Goal: Task Accomplishment & Management: Complete application form

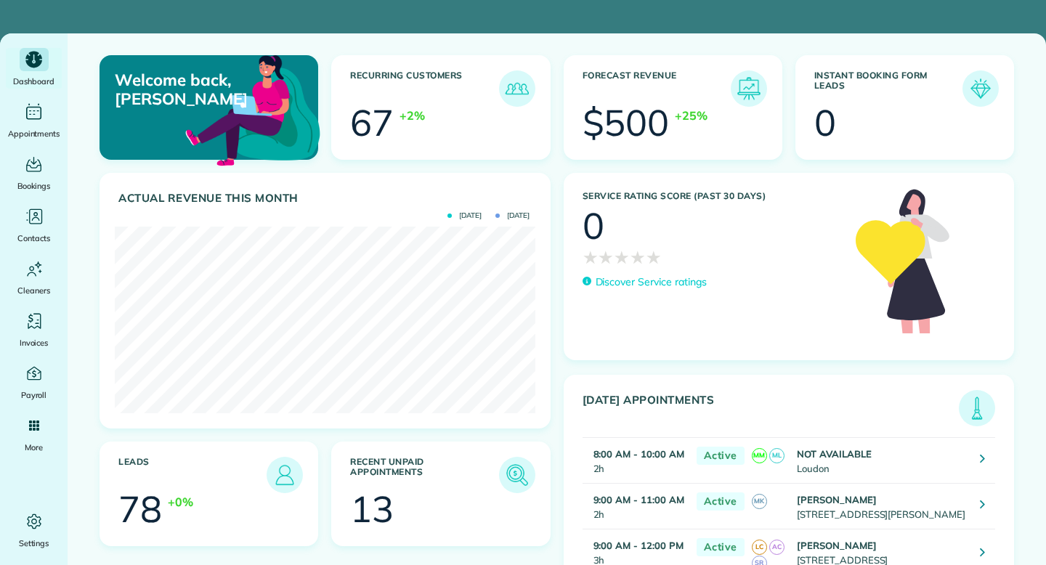
scroll to position [187, 420]
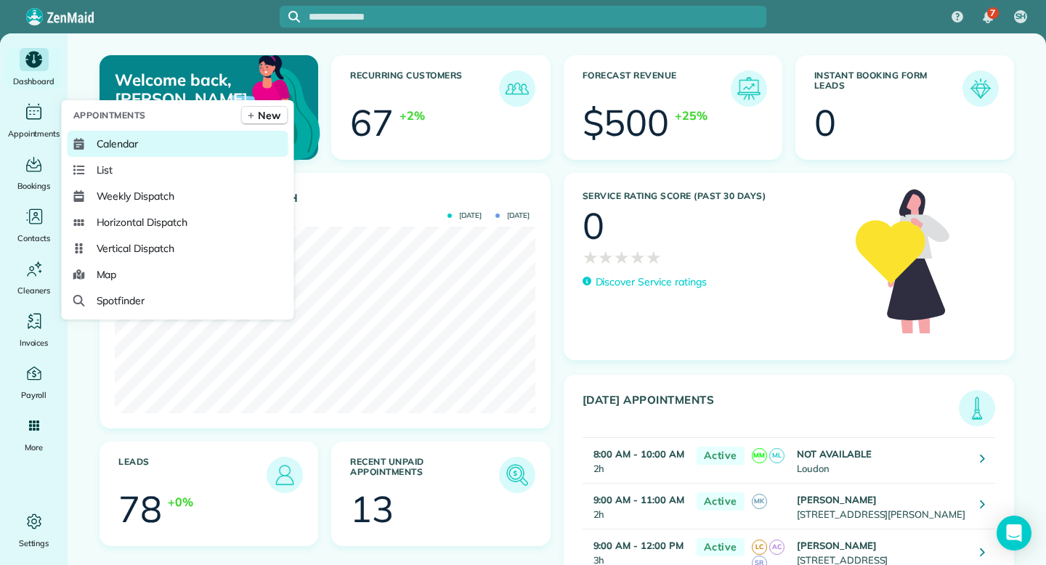
click at [112, 142] on span "Calendar" at bounding box center [118, 144] width 42 height 15
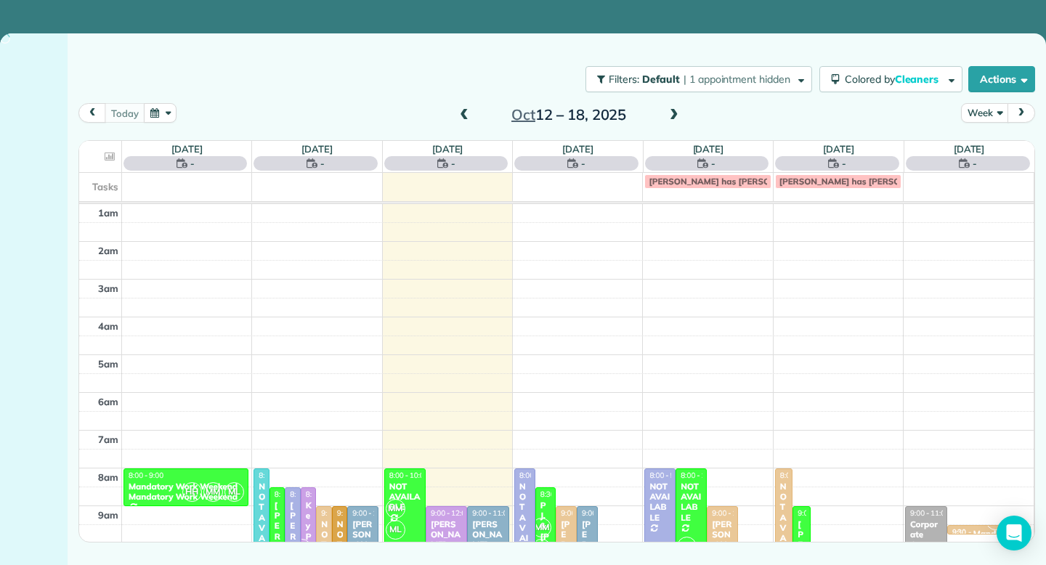
scroll to position [227, 0]
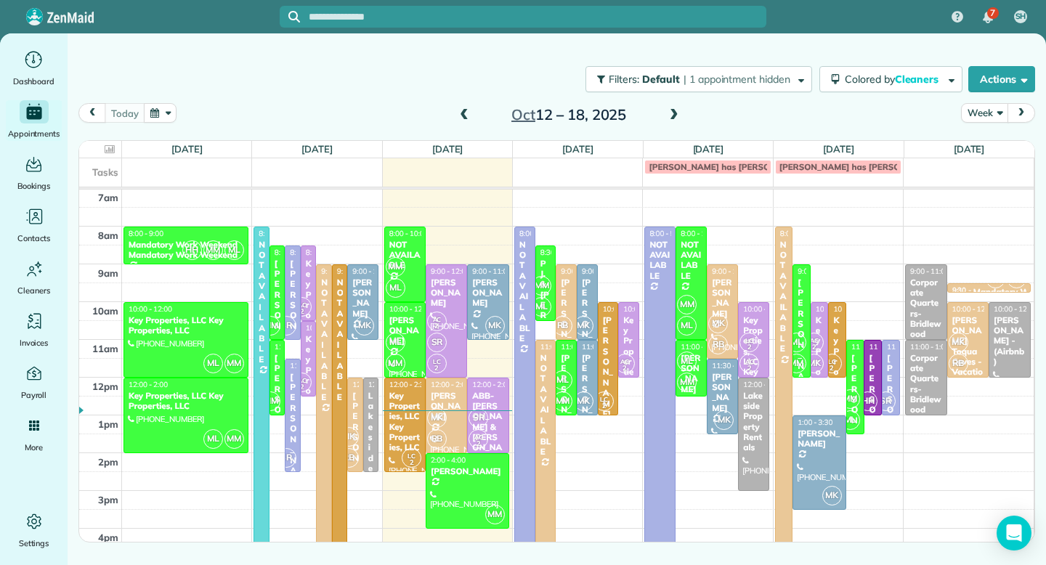
click at [461, 116] on span at bounding box center [464, 115] width 16 height 13
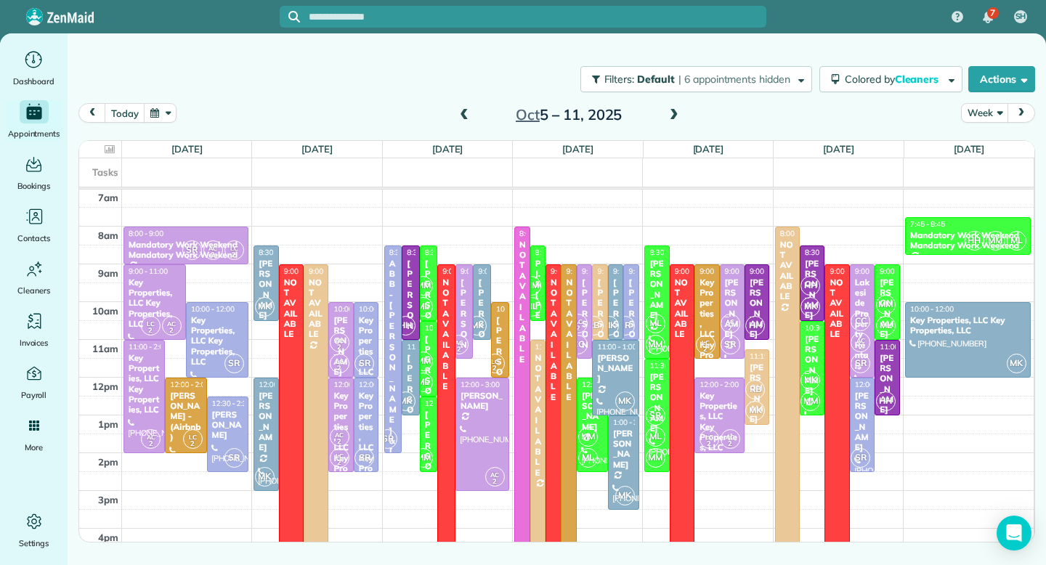
click at [674, 114] on span at bounding box center [674, 115] width 16 height 13
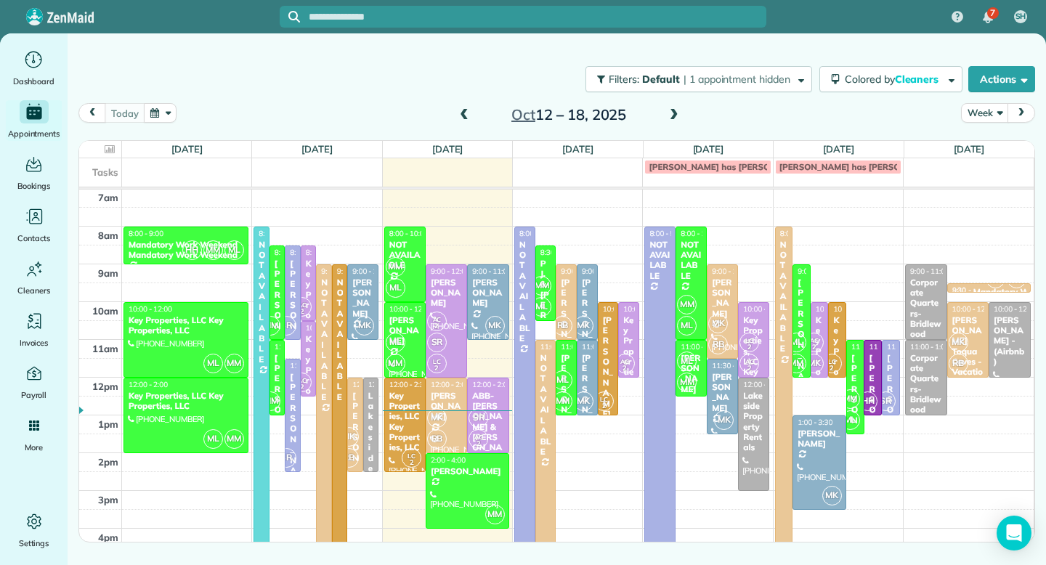
click at [674, 114] on span at bounding box center [674, 115] width 16 height 13
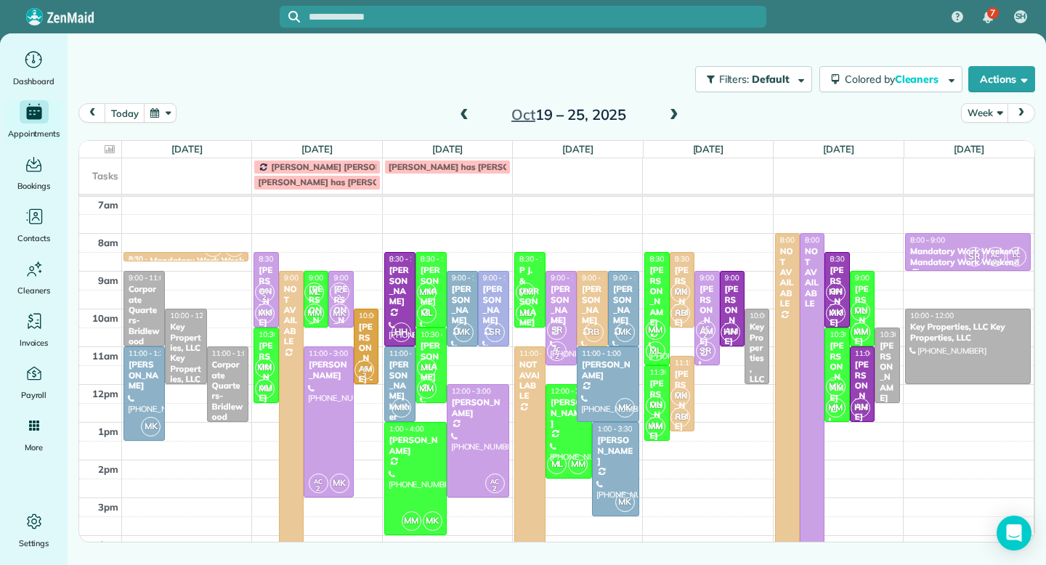
click at [674, 114] on span at bounding box center [674, 115] width 16 height 13
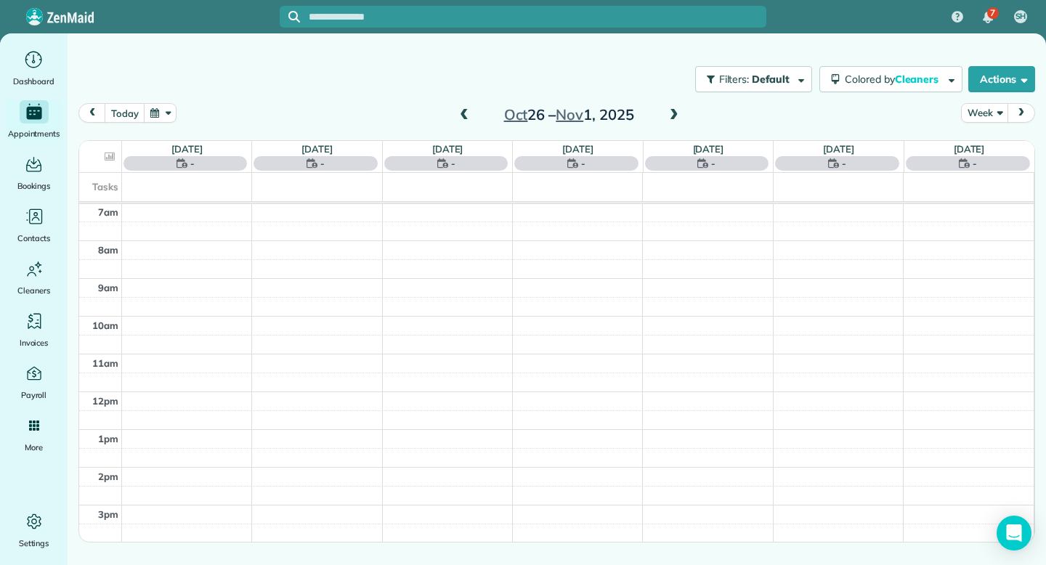
click at [674, 114] on span at bounding box center [674, 115] width 16 height 13
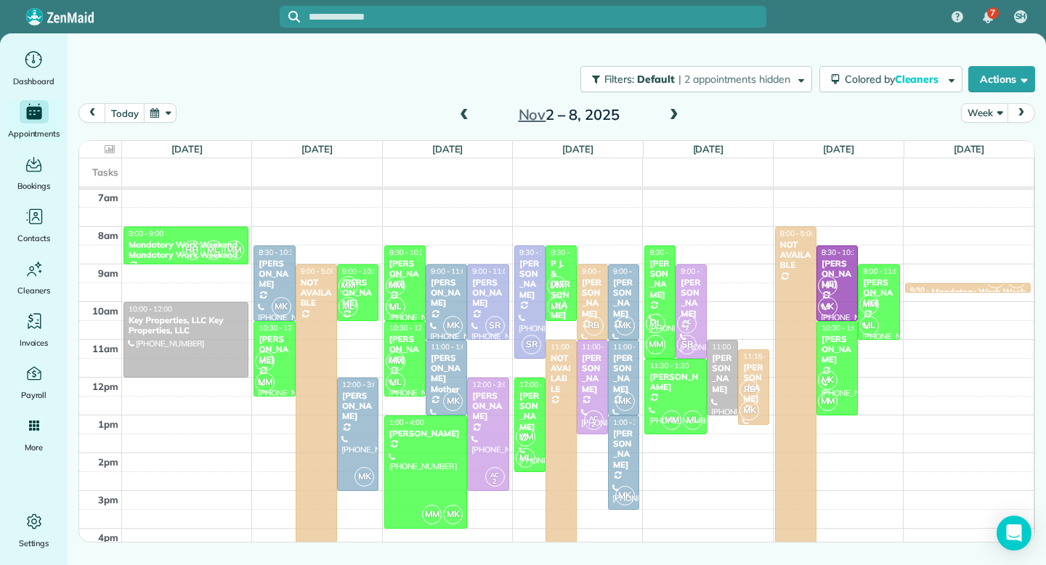
click at [674, 114] on span at bounding box center [674, 115] width 16 height 13
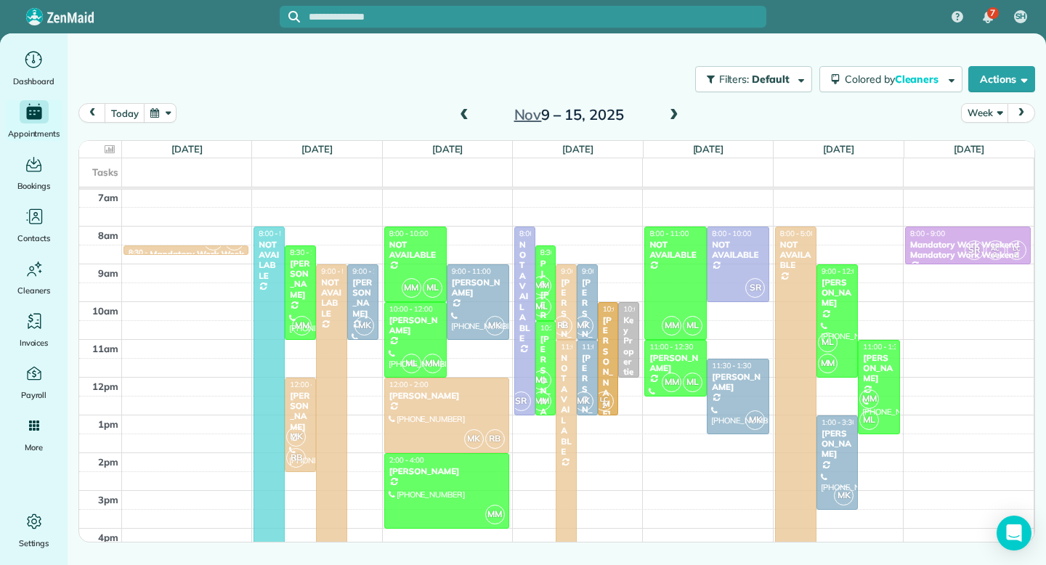
click at [674, 114] on span at bounding box center [674, 115] width 16 height 13
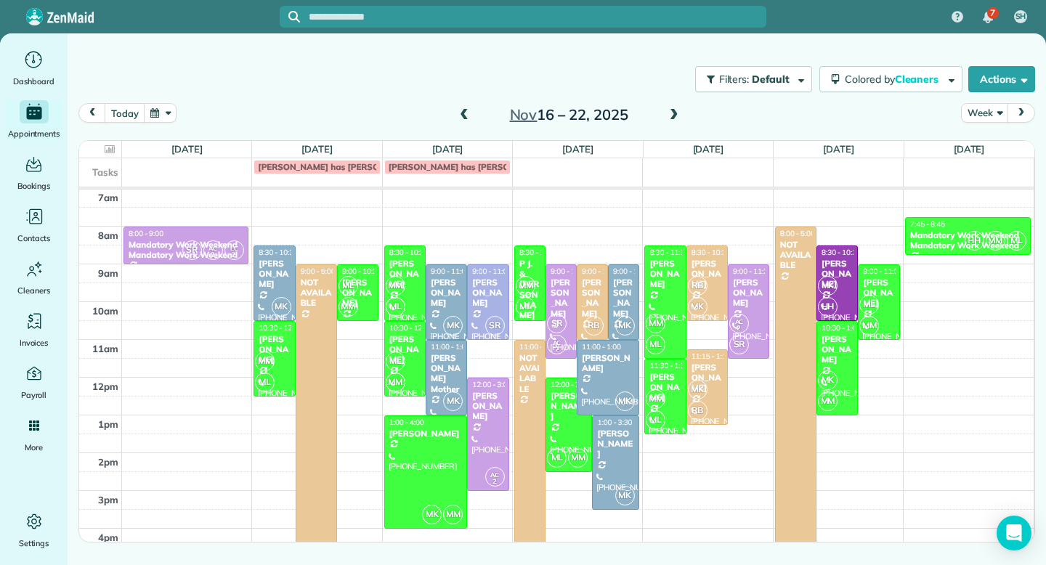
click at [674, 114] on span at bounding box center [674, 115] width 16 height 13
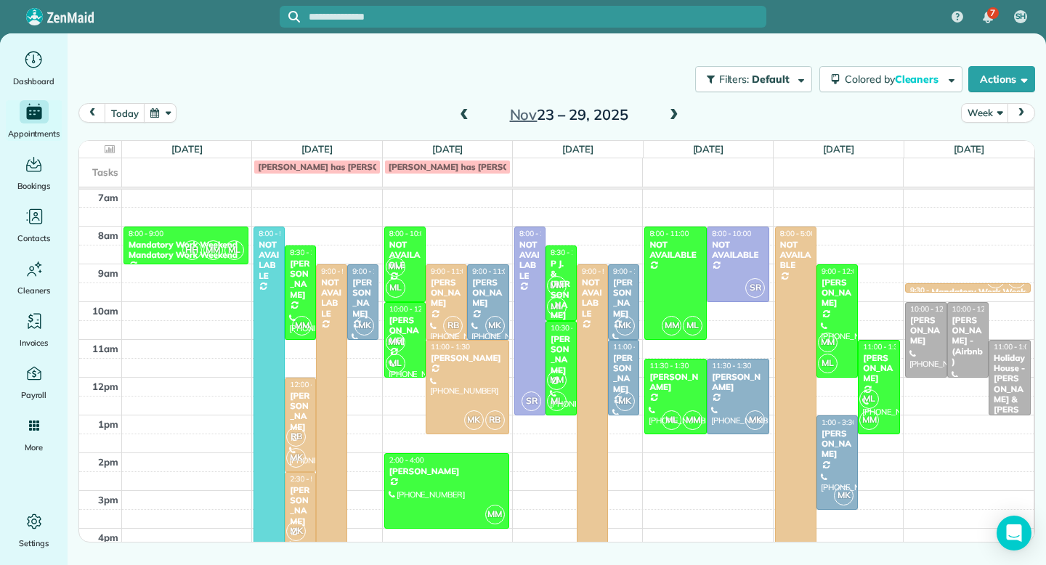
click at [674, 114] on span at bounding box center [674, 115] width 16 height 13
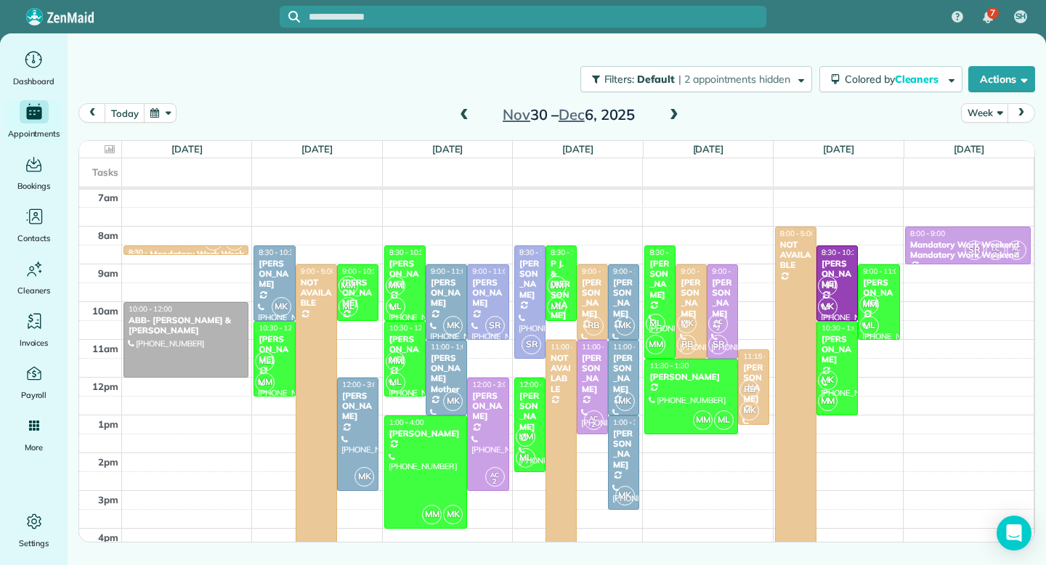
click at [674, 114] on span at bounding box center [674, 115] width 16 height 13
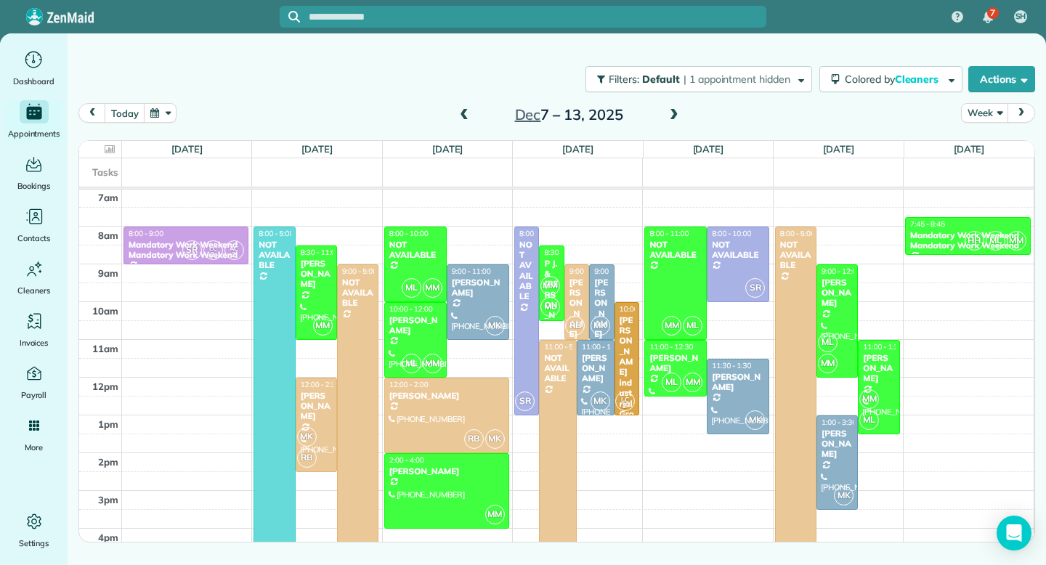
click at [674, 114] on span at bounding box center [674, 115] width 16 height 13
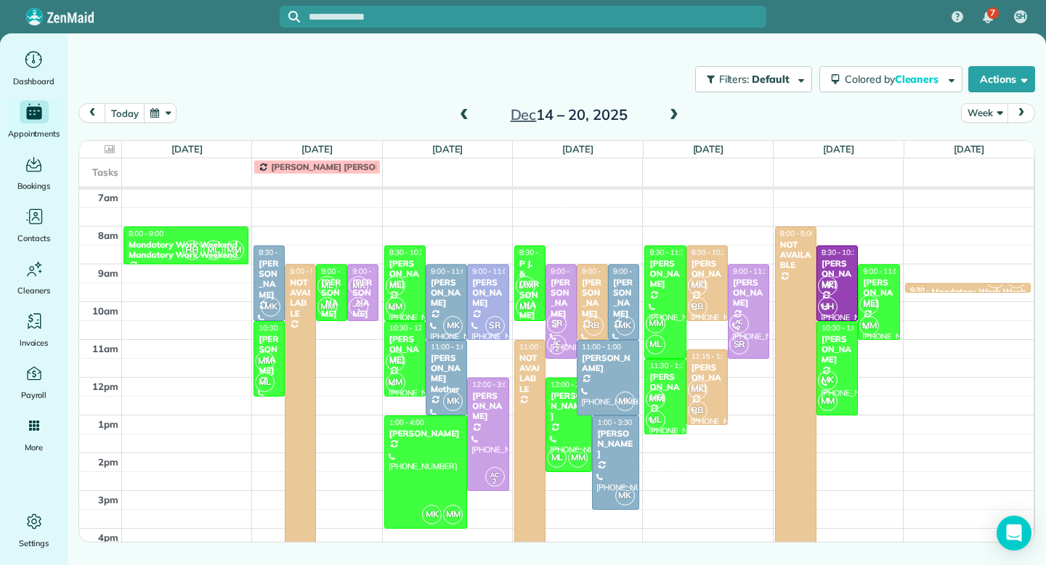
click at [461, 114] on span at bounding box center [464, 115] width 16 height 13
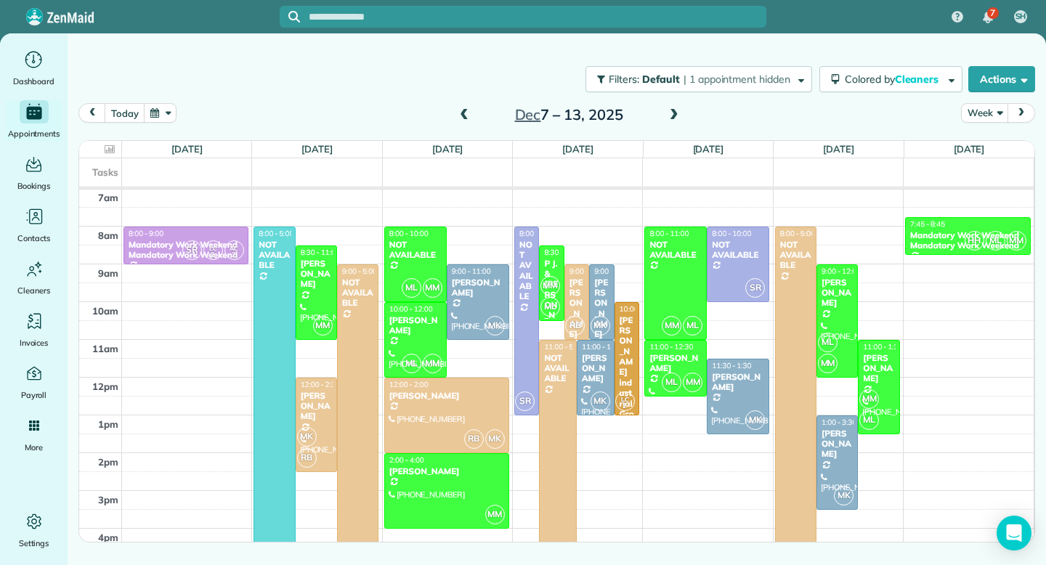
click at [461, 114] on span at bounding box center [464, 115] width 16 height 13
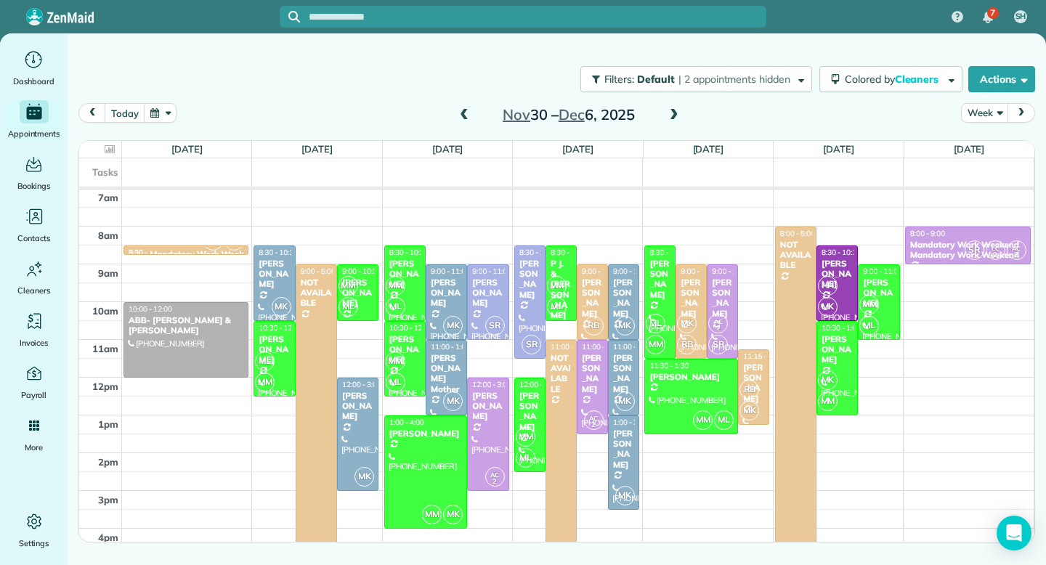
click at [461, 114] on span at bounding box center [464, 115] width 16 height 13
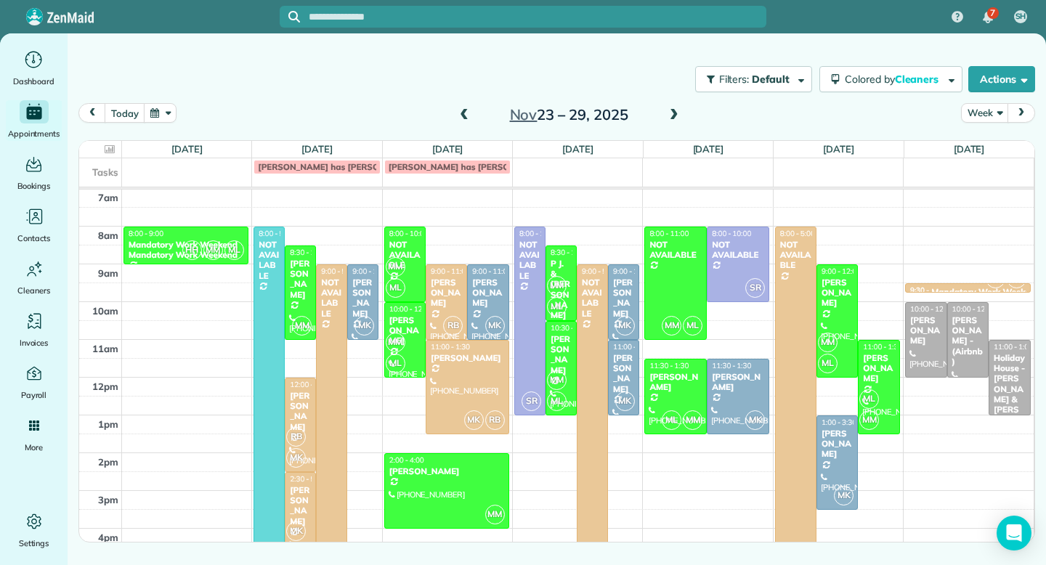
click at [461, 114] on span at bounding box center [464, 115] width 16 height 13
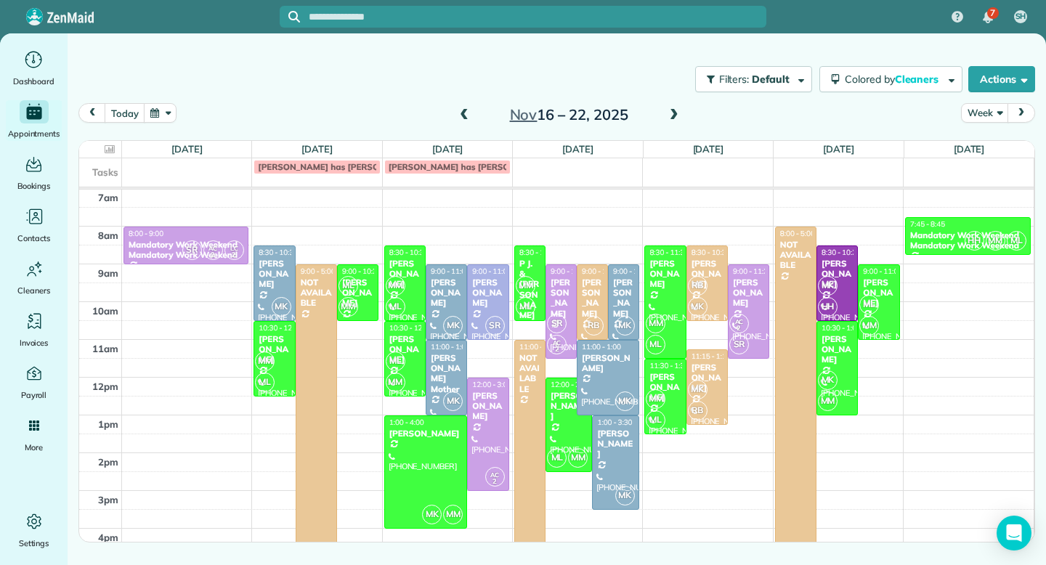
click at [461, 114] on span at bounding box center [464, 115] width 16 height 13
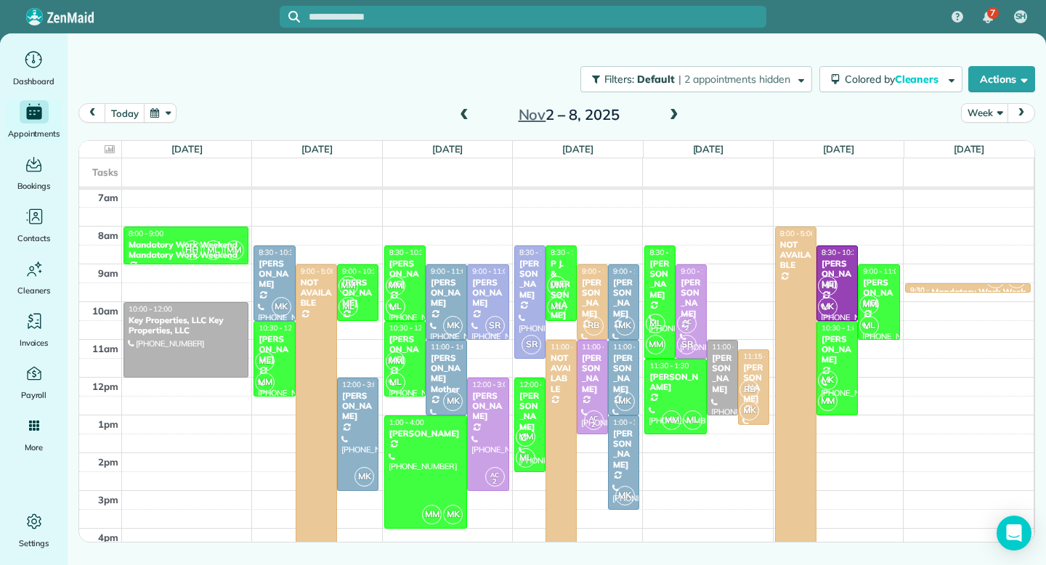
click at [461, 114] on span at bounding box center [464, 115] width 16 height 13
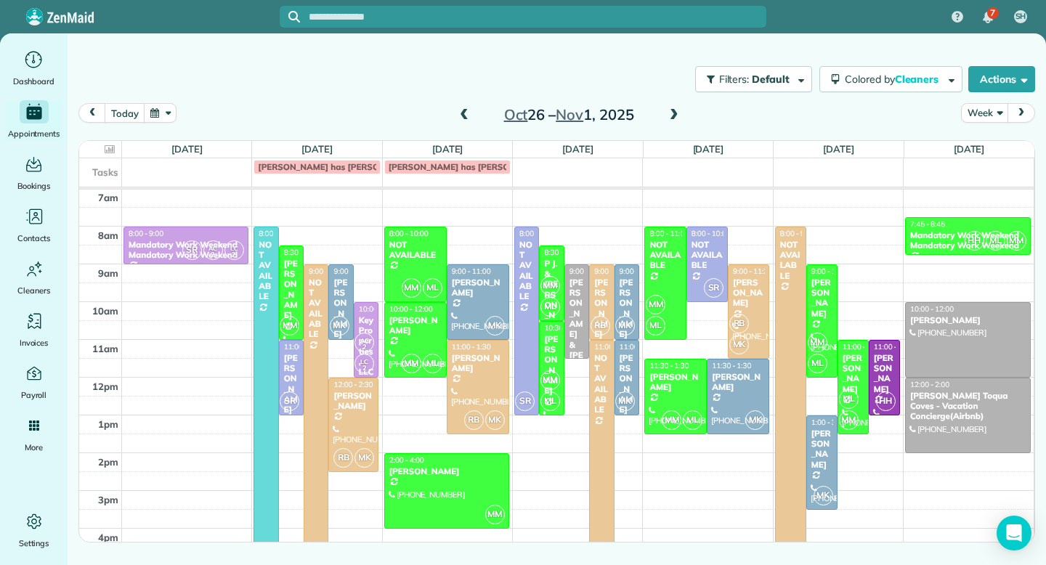
click at [461, 114] on span at bounding box center [464, 115] width 16 height 13
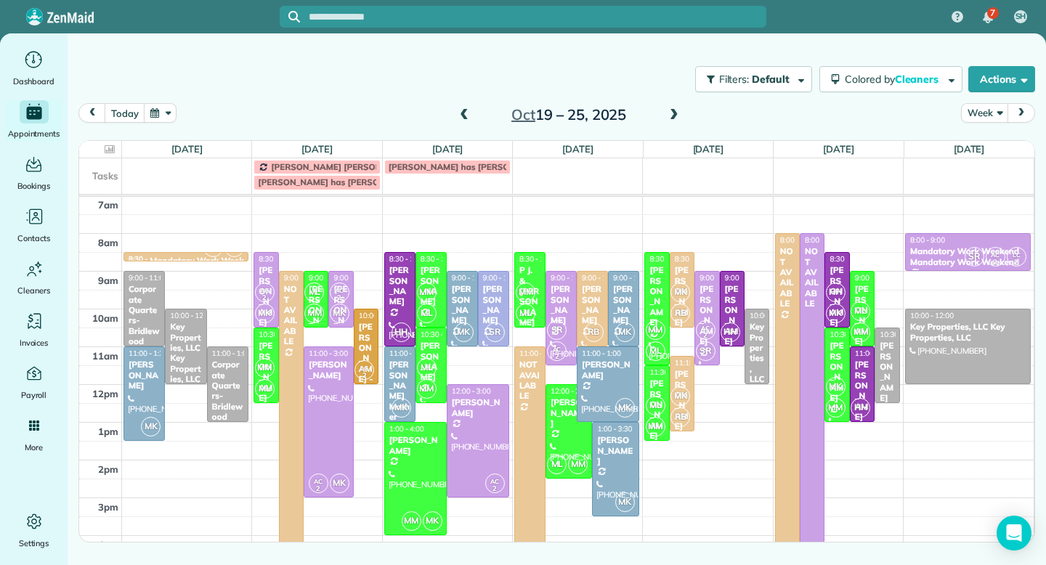
click at [461, 114] on span at bounding box center [464, 115] width 16 height 13
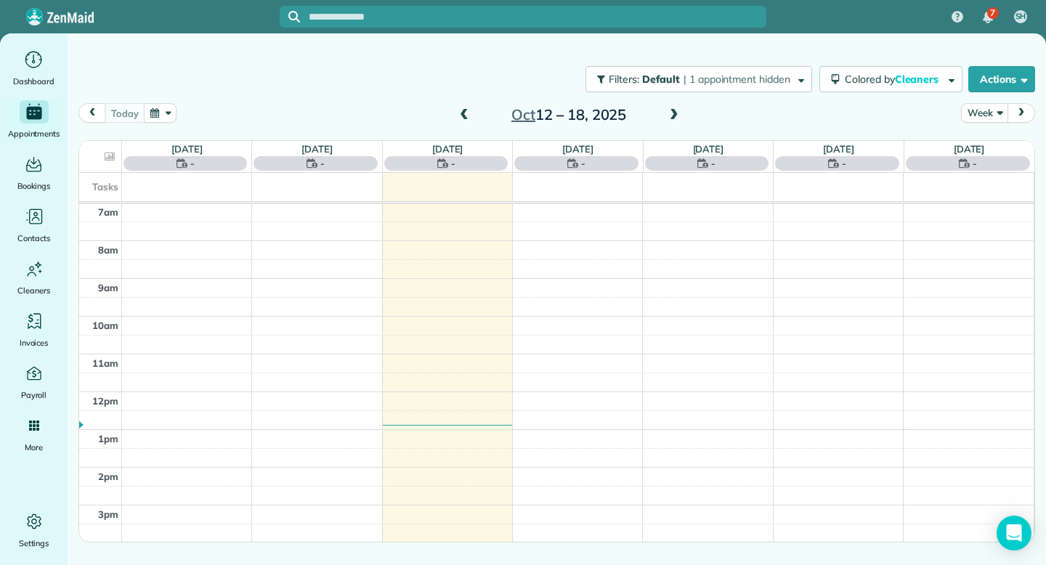
click at [461, 114] on span at bounding box center [464, 115] width 16 height 13
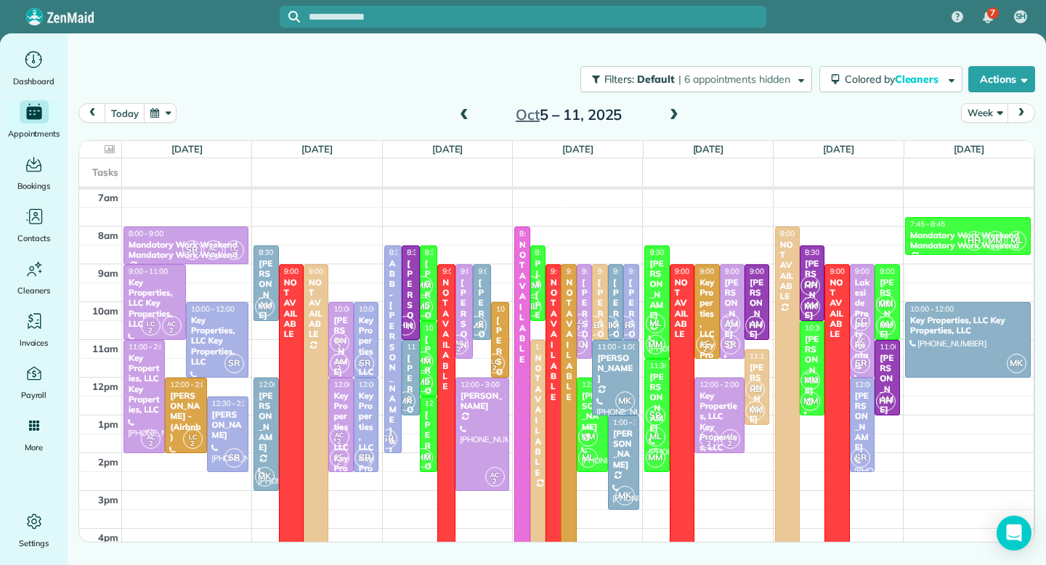
click at [674, 113] on span at bounding box center [674, 115] width 16 height 13
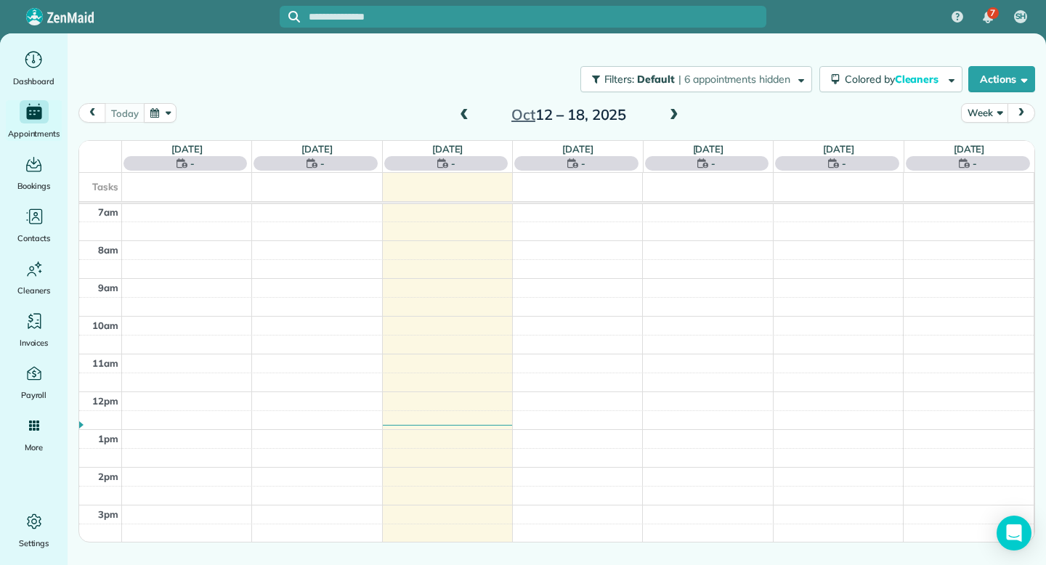
click at [674, 113] on span at bounding box center [674, 115] width 16 height 13
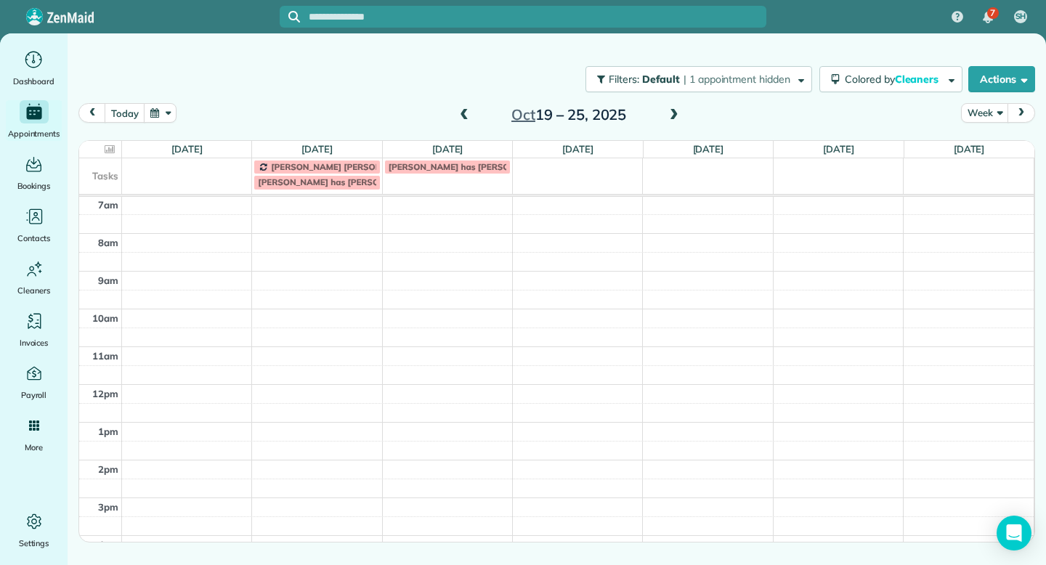
click at [674, 113] on span at bounding box center [674, 115] width 16 height 13
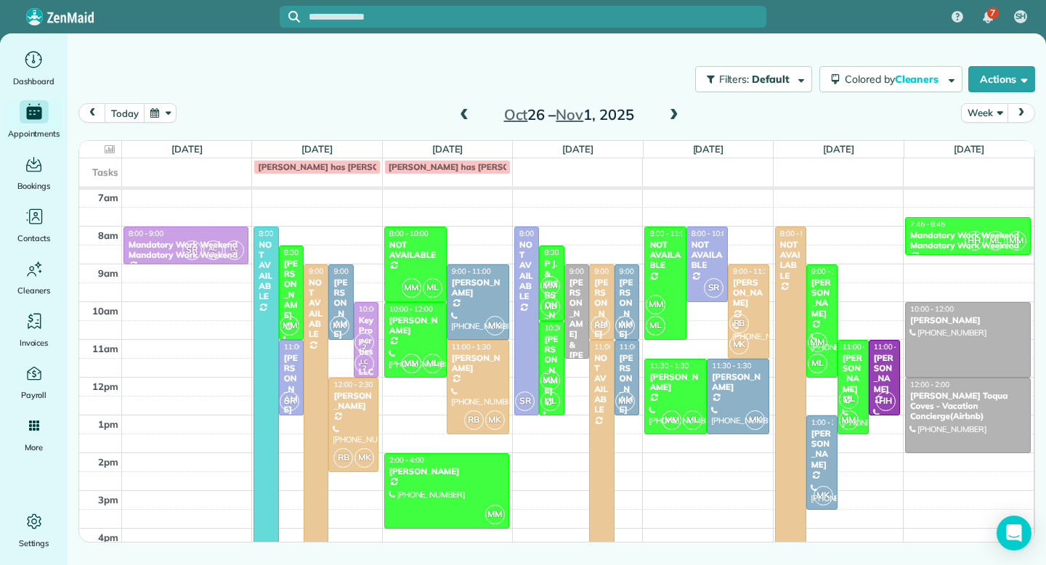
click at [674, 113] on span at bounding box center [674, 115] width 16 height 13
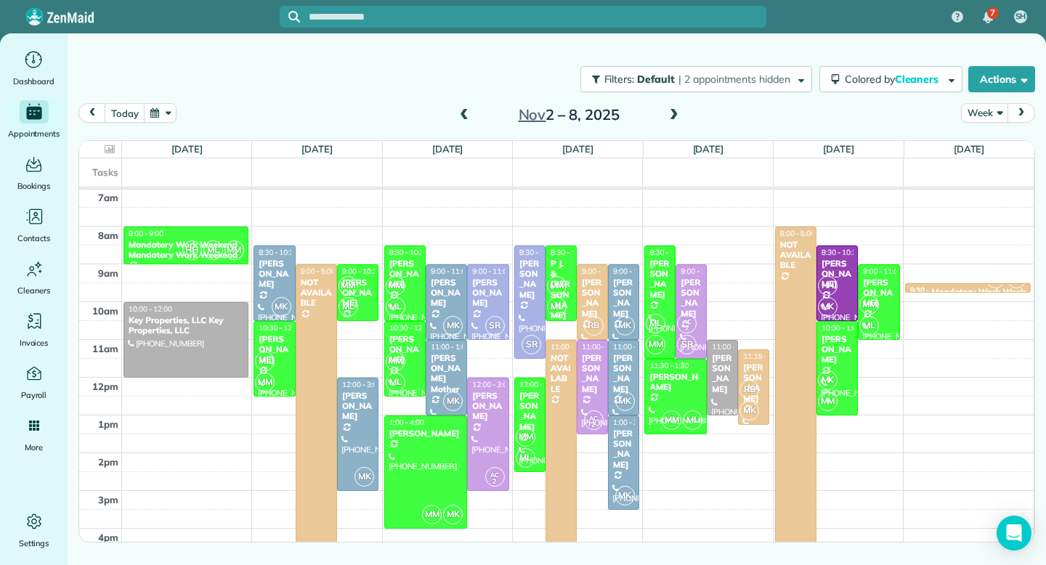
click at [674, 113] on span at bounding box center [674, 115] width 16 height 13
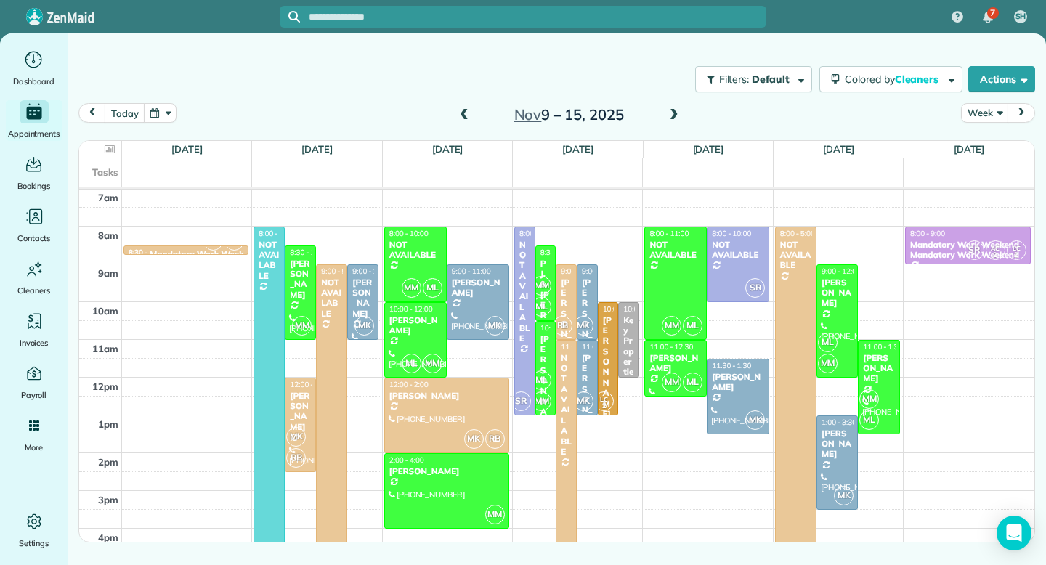
click at [674, 113] on span at bounding box center [674, 115] width 16 height 13
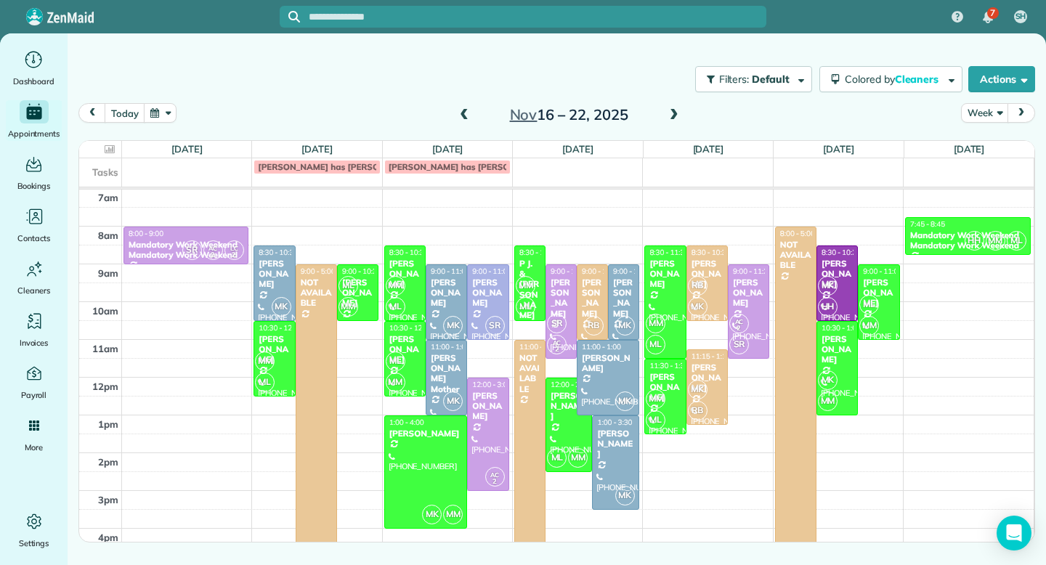
click at [674, 113] on span at bounding box center [674, 115] width 16 height 13
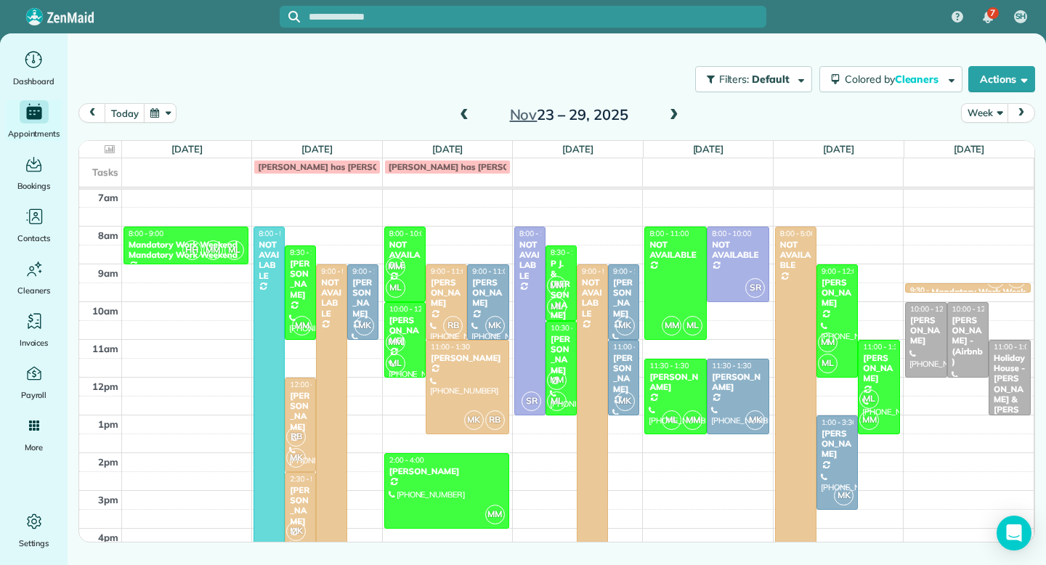
click at [674, 113] on span at bounding box center [674, 115] width 16 height 13
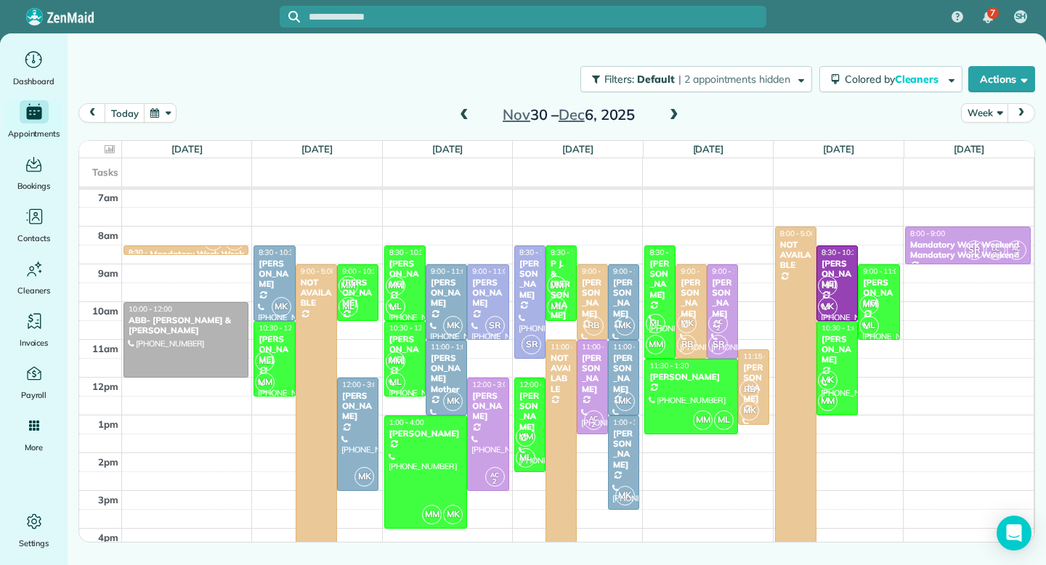
click at [674, 113] on span at bounding box center [674, 115] width 16 height 13
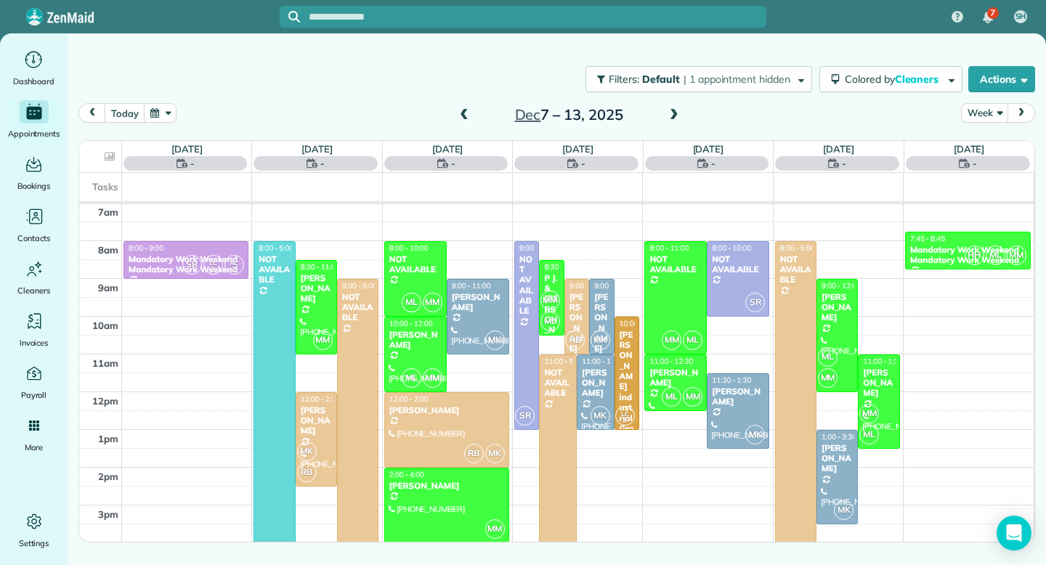
click at [674, 113] on span at bounding box center [674, 115] width 16 height 13
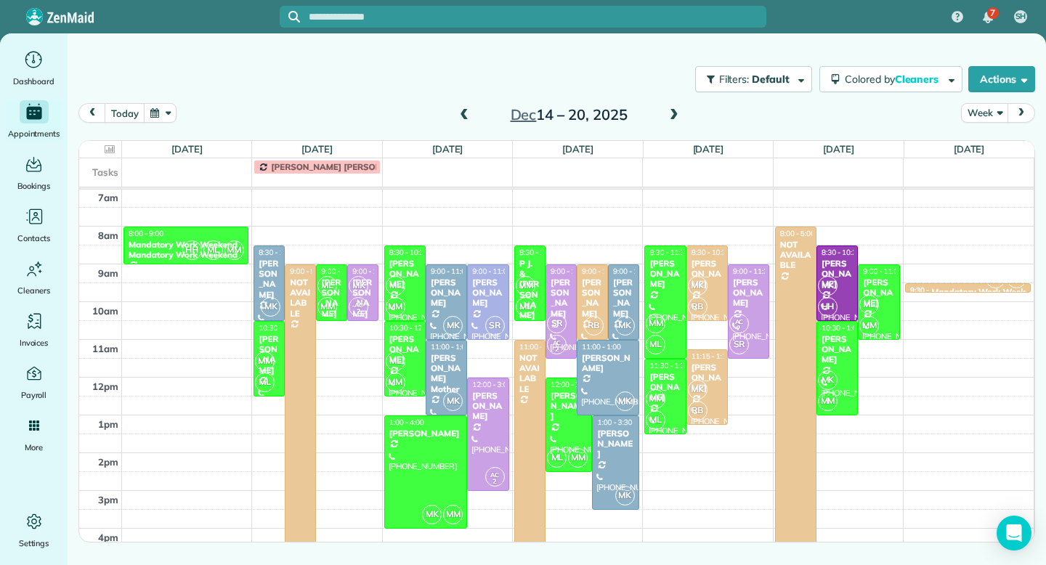
click at [463, 118] on span at bounding box center [464, 115] width 16 height 13
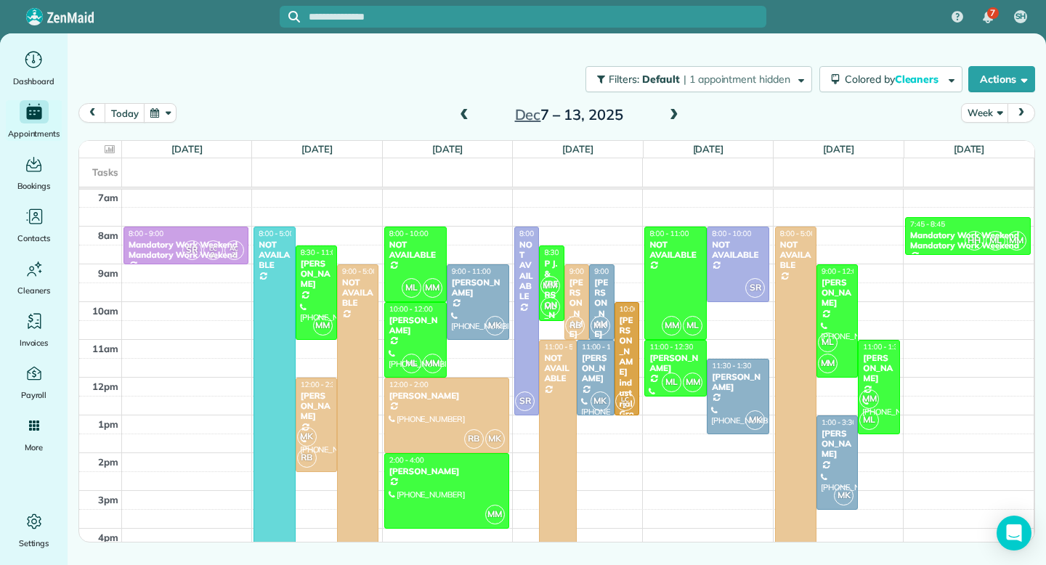
click at [463, 118] on span at bounding box center [464, 115] width 16 height 13
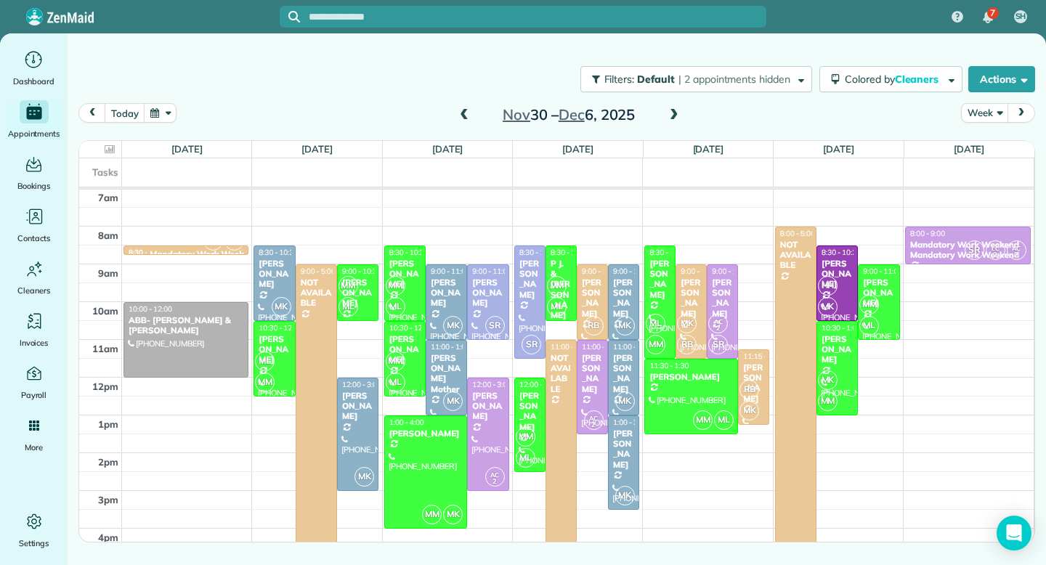
click at [465, 118] on span at bounding box center [464, 115] width 16 height 13
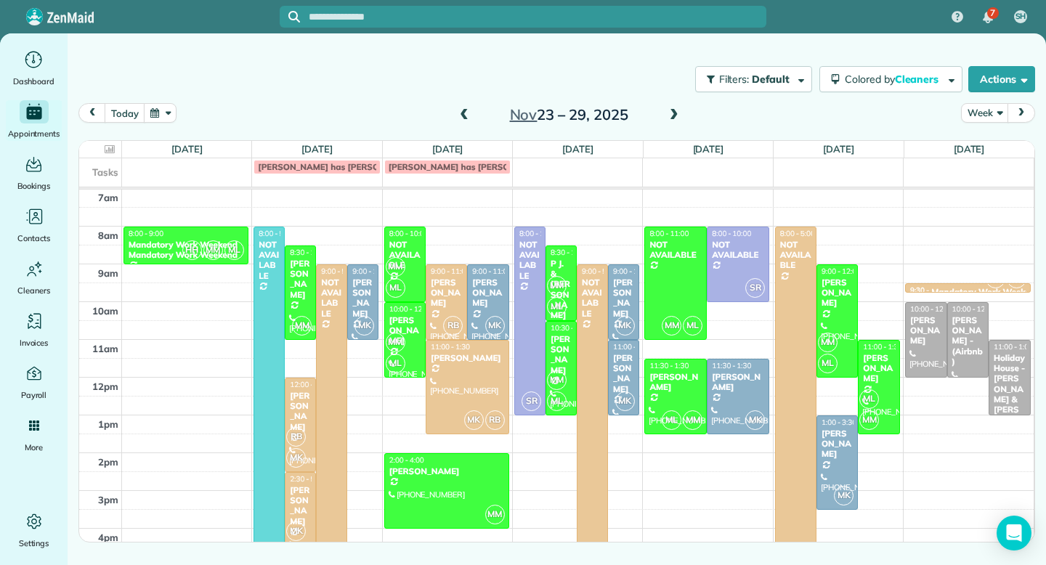
click at [465, 118] on span at bounding box center [464, 115] width 16 height 13
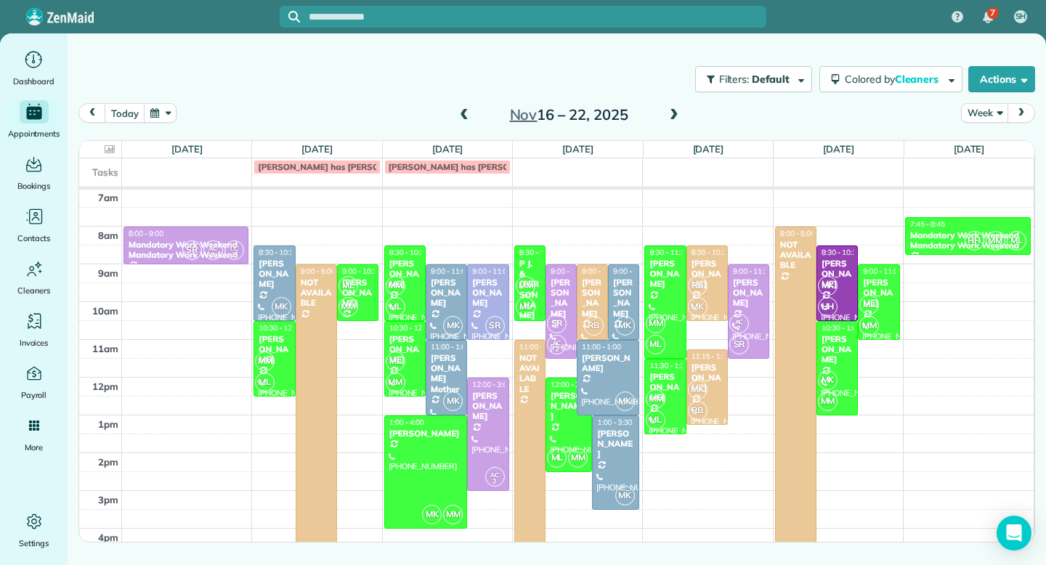
click at [465, 118] on span at bounding box center [464, 115] width 16 height 13
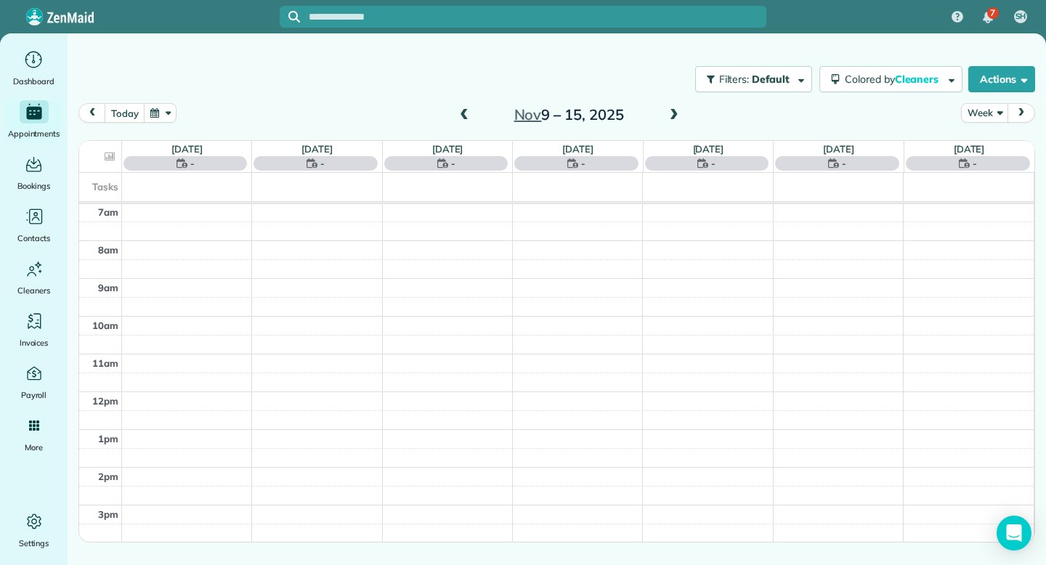
click at [465, 118] on span at bounding box center [464, 115] width 16 height 13
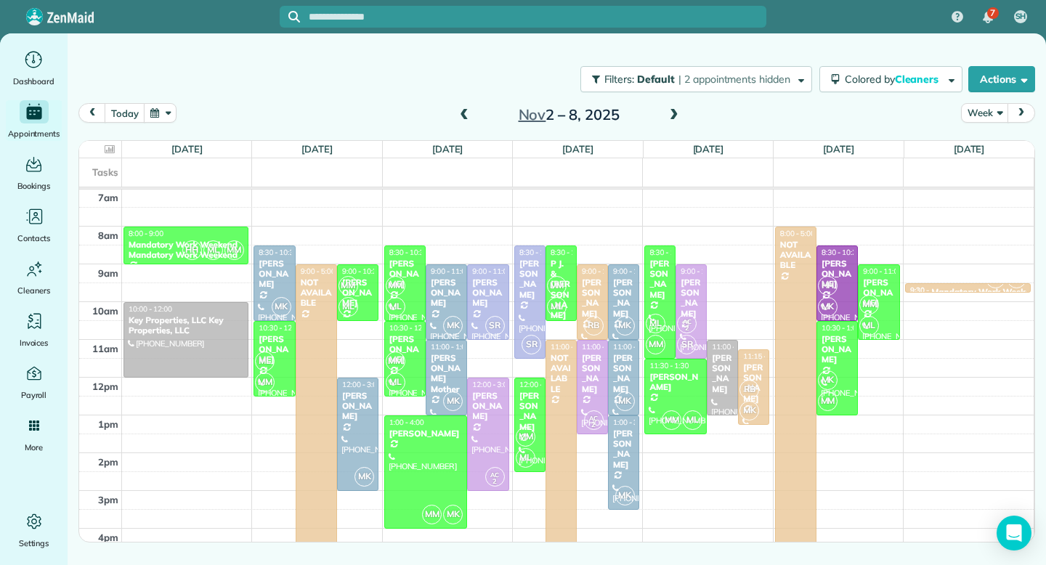
click at [465, 118] on span at bounding box center [464, 115] width 16 height 13
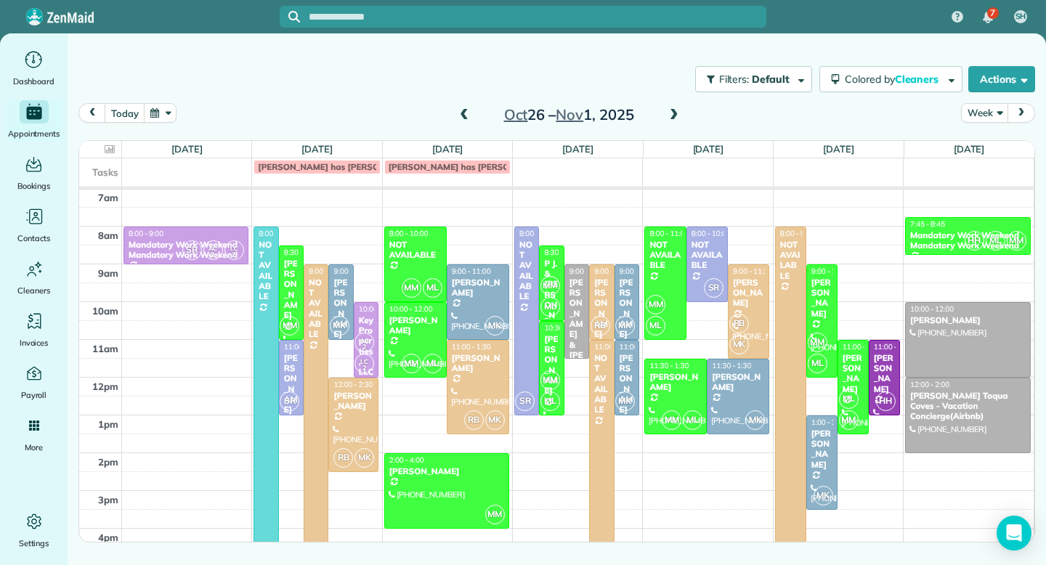
click at [465, 118] on span at bounding box center [464, 115] width 16 height 13
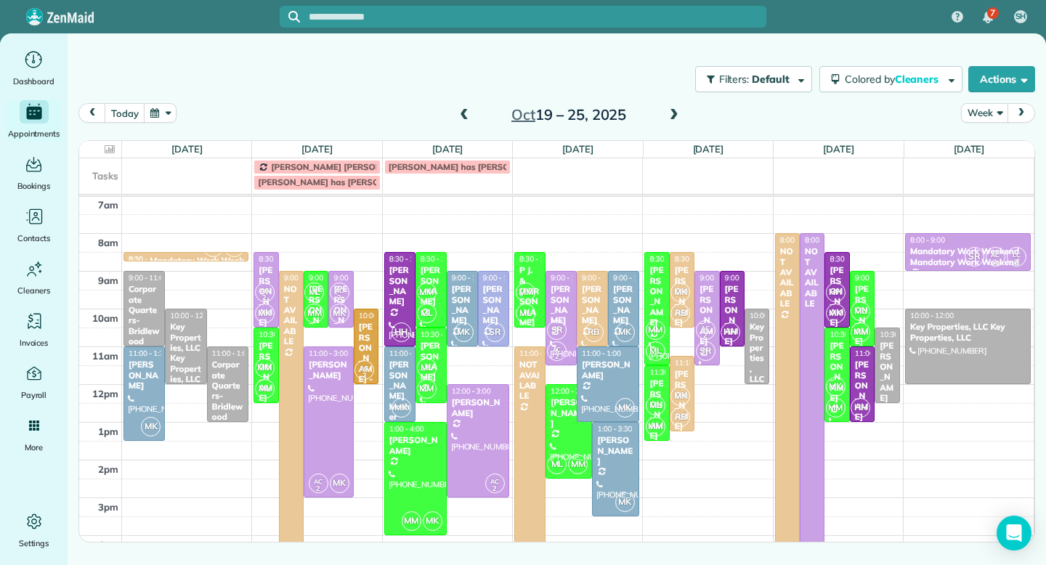
click at [465, 118] on span at bounding box center [464, 115] width 16 height 13
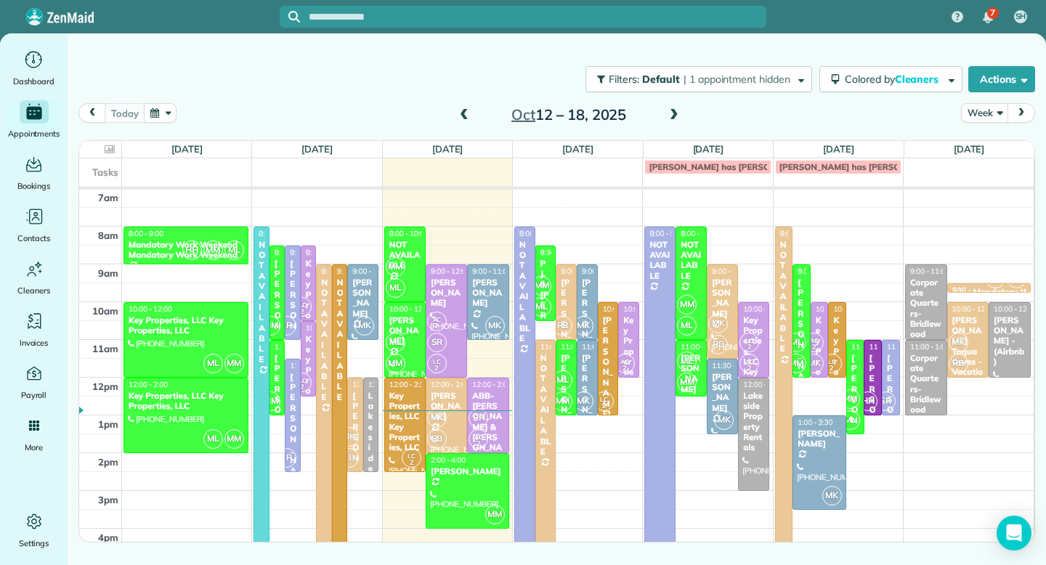
click at [465, 118] on span at bounding box center [464, 115] width 16 height 13
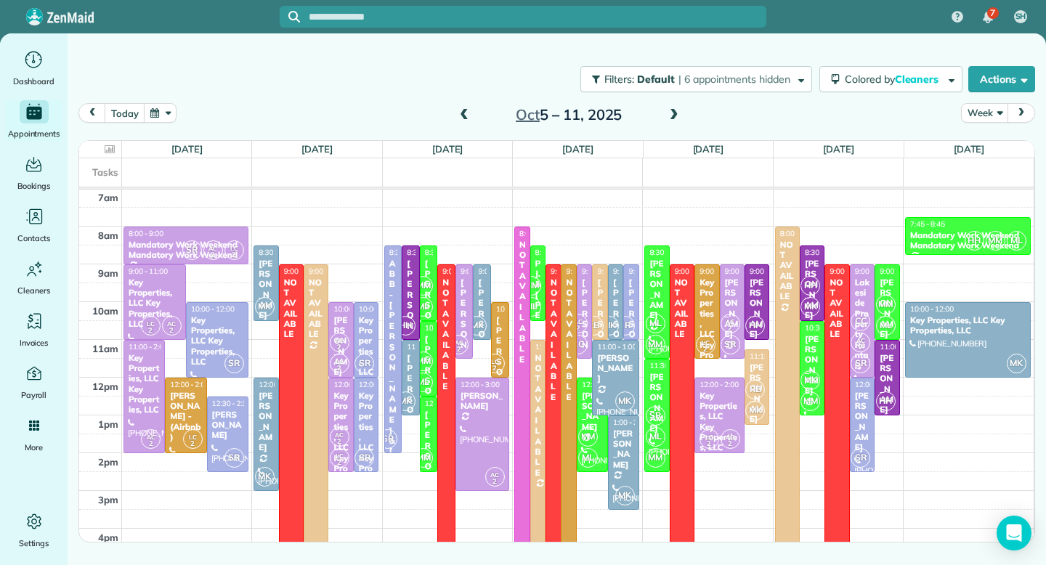
click at [674, 117] on span at bounding box center [674, 115] width 16 height 13
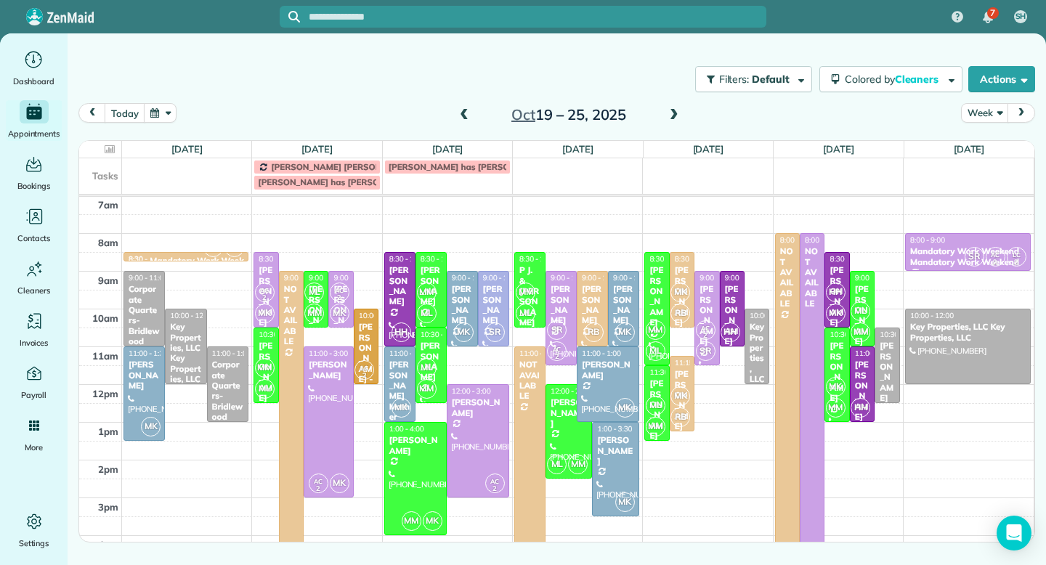
click at [674, 117] on span at bounding box center [674, 115] width 16 height 13
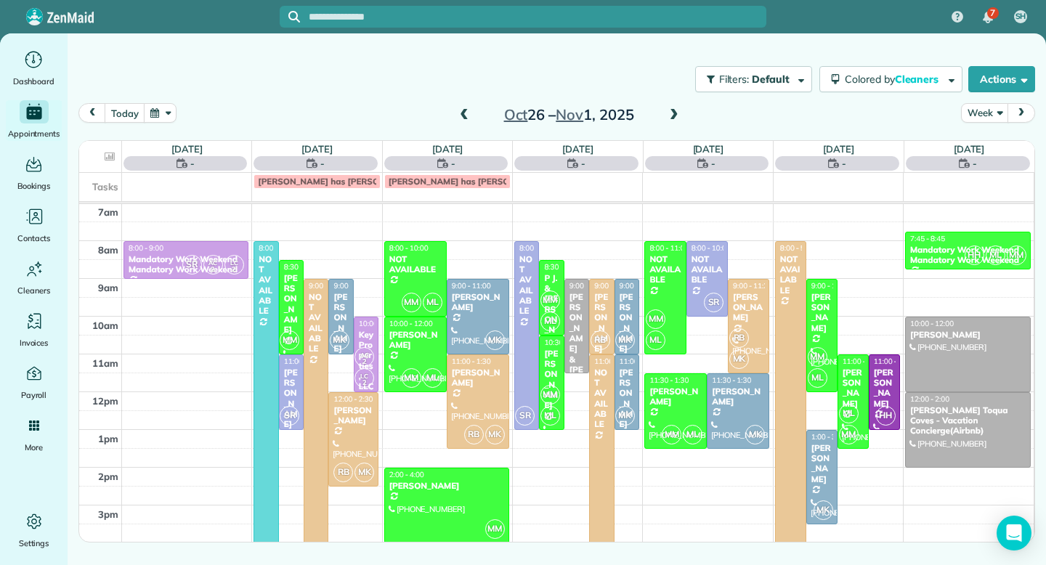
click at [674, 117] on span at bounding box center [674, 115] width 16 height 13
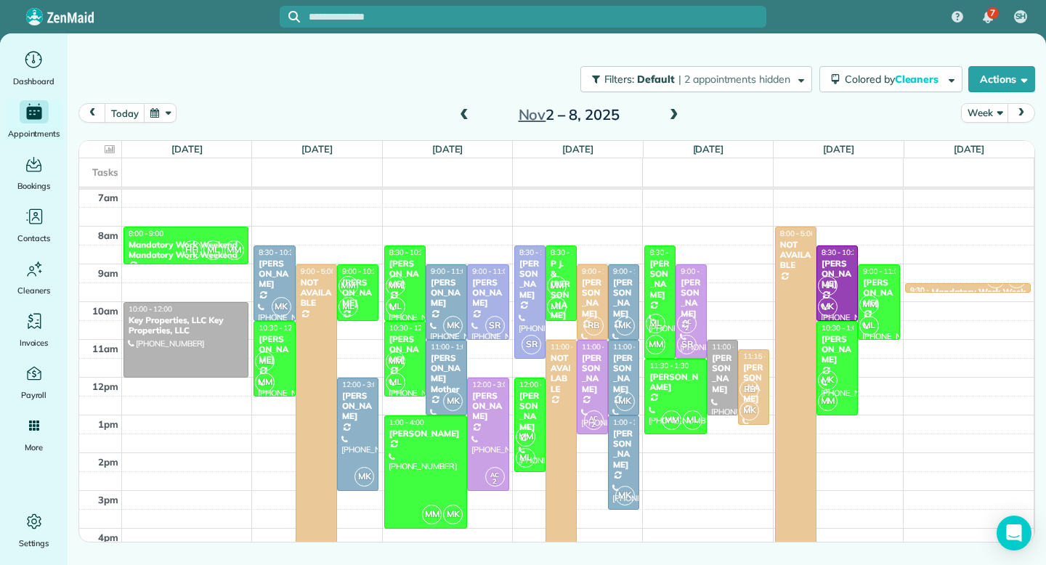
click at [674, 117] on span at bounding box center [674, 115] width 16 height 13
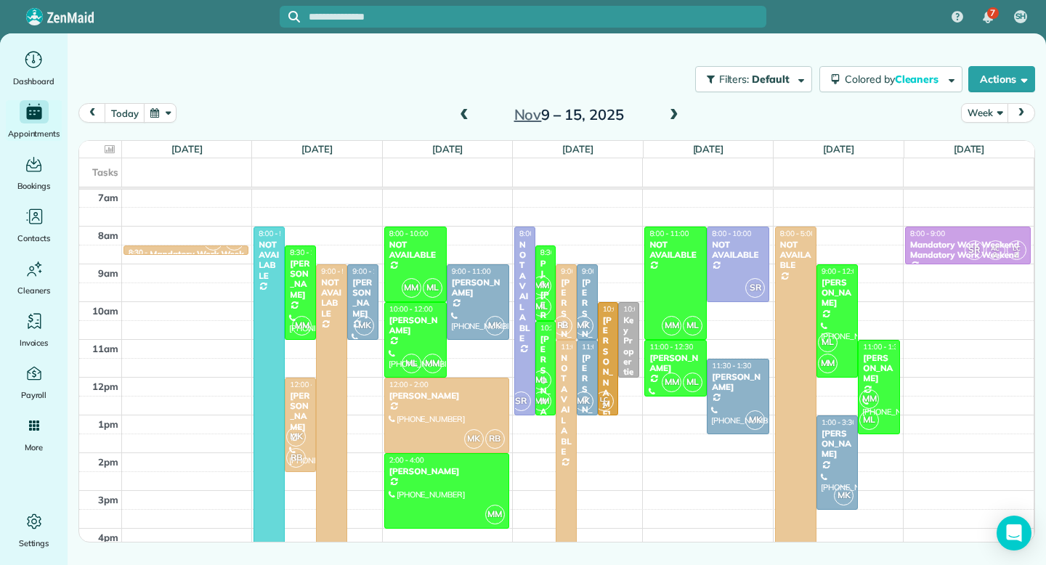
click at [674, 117] on span at bounding box center [674, 115] width 16 height 13
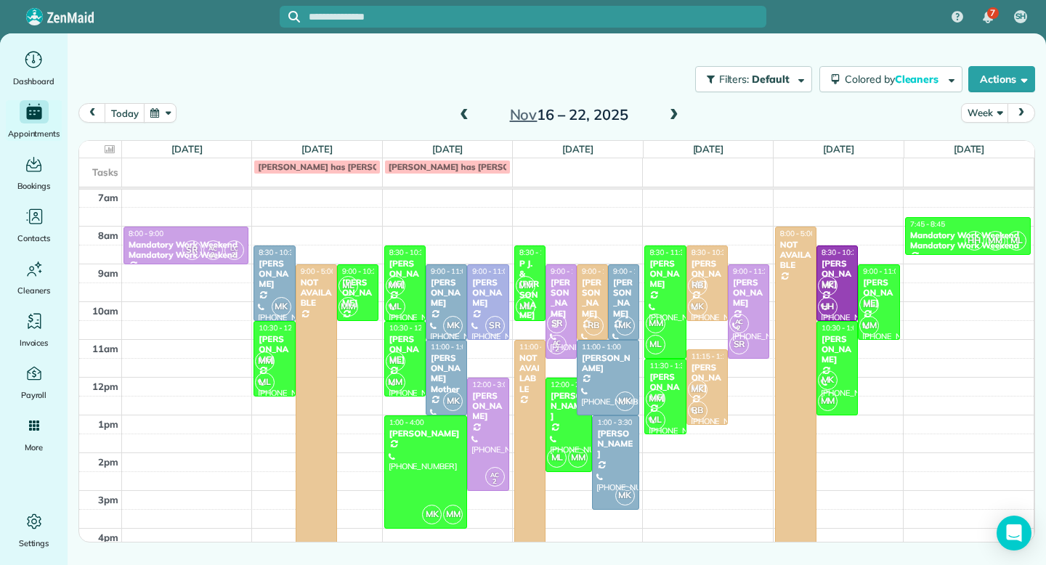
click at [674, 117] on span at bounding box center [674, 115] width 16 height 13
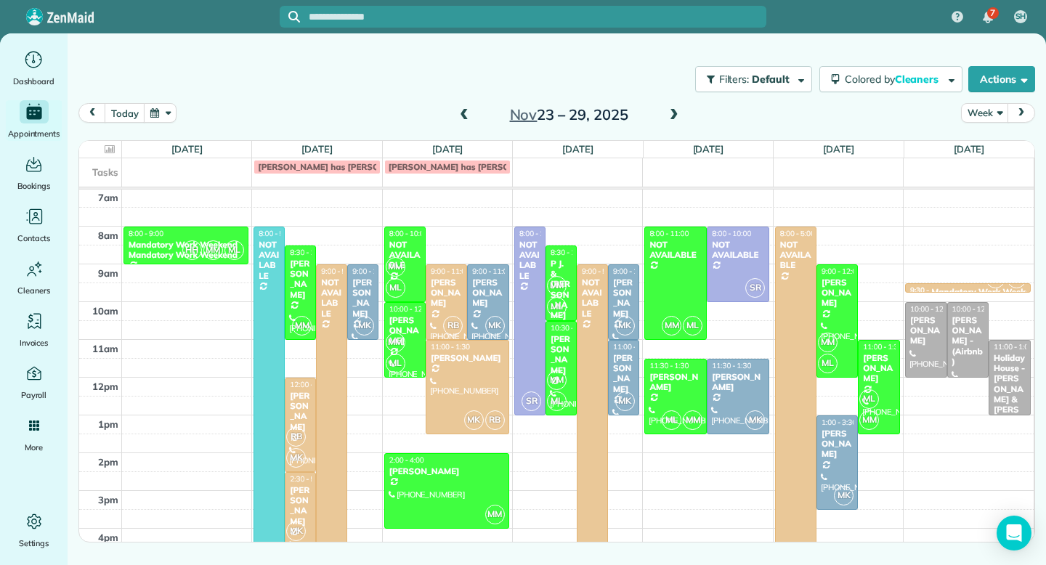
click at [674, 117] on span at bounding box center [674, 115] width 16 height 13
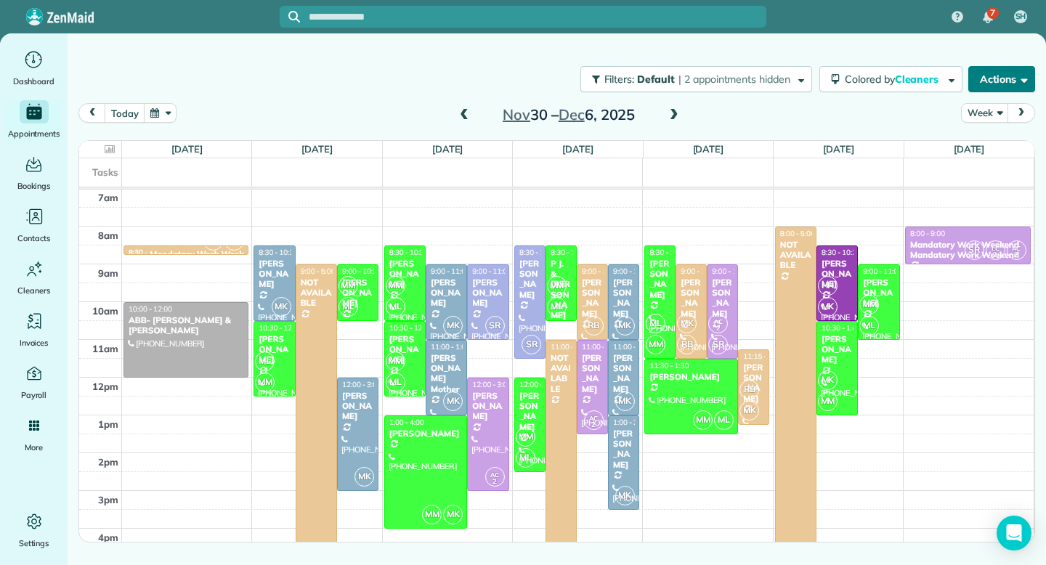
click at [1006, 80] on button "Actions" at bounding box center [1002, 79] width 67 height 26
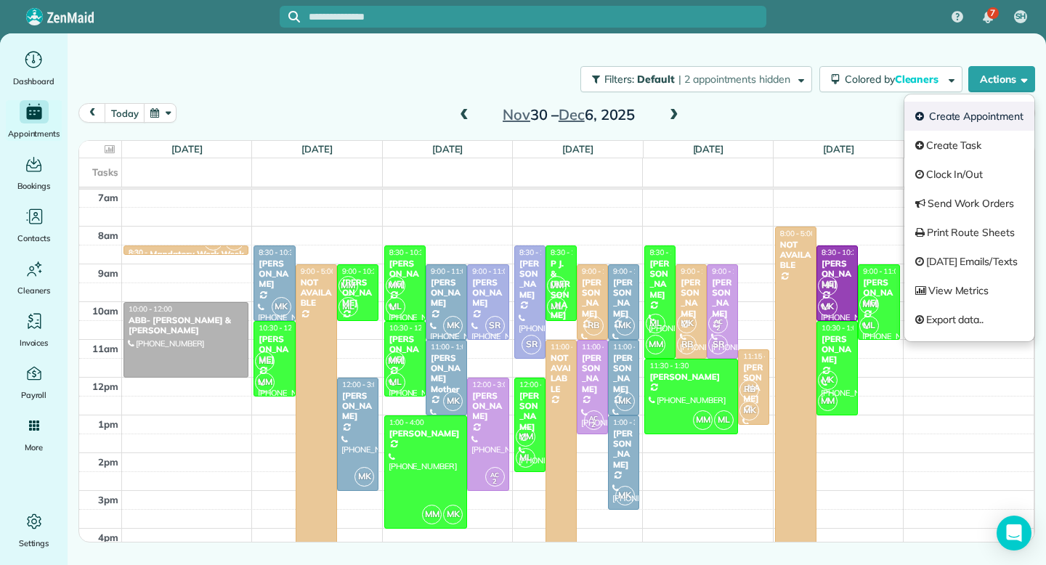
click at [985, 112] on link "Create Appointment" at bounding box center [970, 116] width 130 height 29
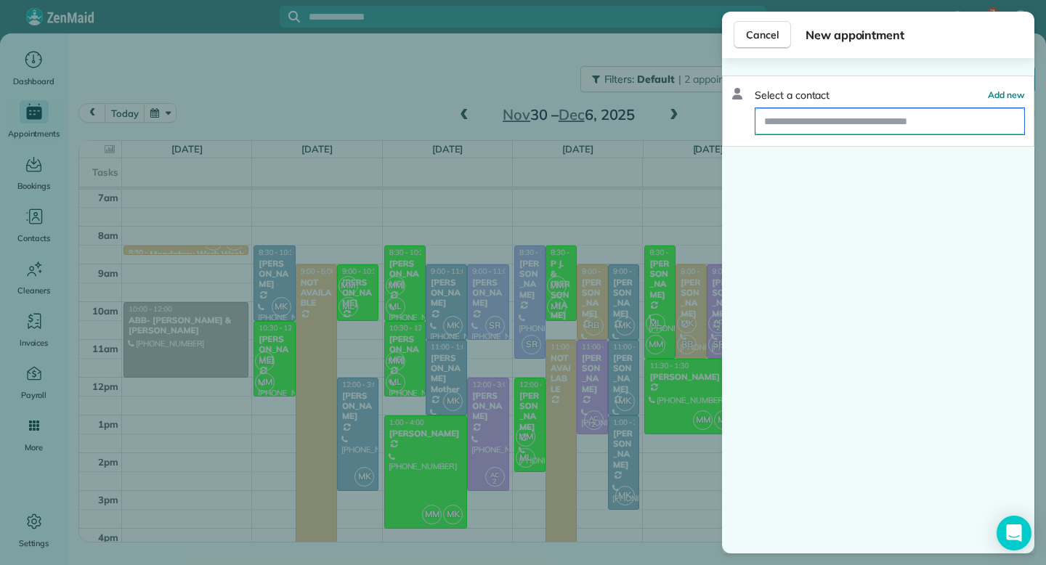
click at [926, 126] on input "text" at bounding box center [890, 121] width 269 height 26
type input "******"
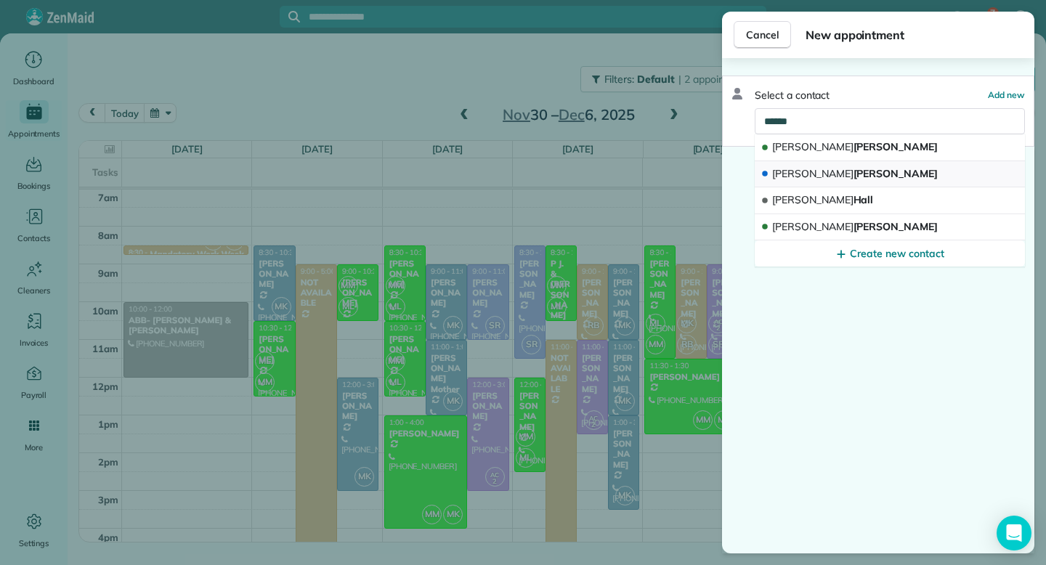
click at [852, 175] on button "[PERSON_NAME]" at bounding box center [890, 174] width 270 height 27
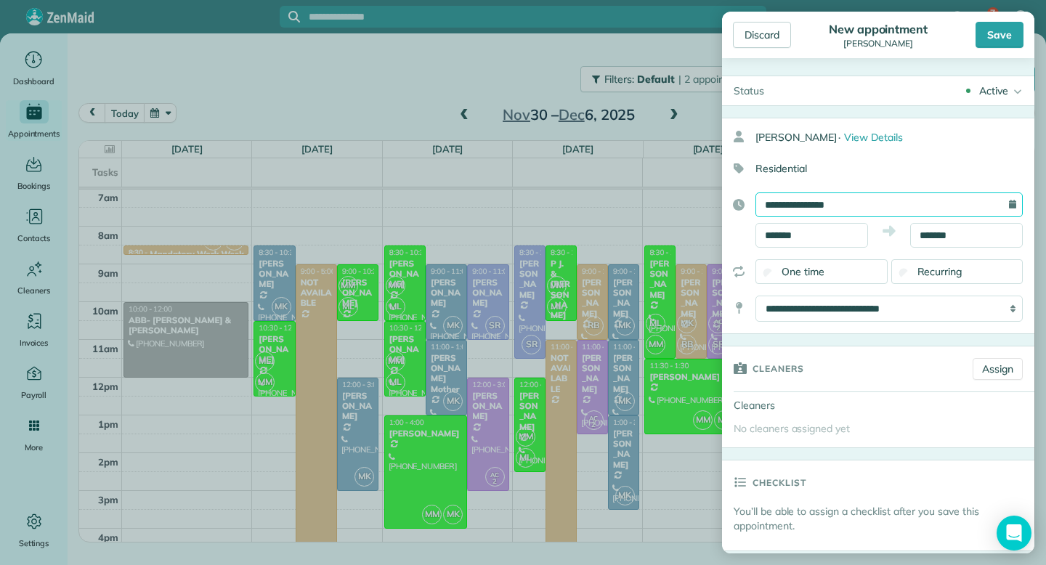
click at [1001, 203] on input "**********" at bounding box center [889, 205] width 267 height 25
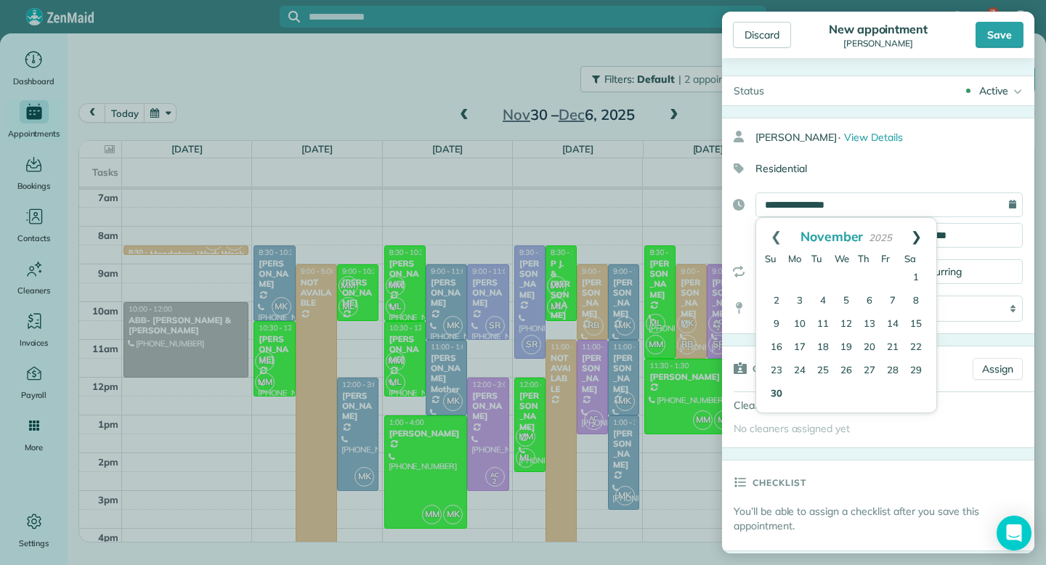
click at [919, 236] on link "Next" at bounding box center [917, 236] width 40 height 36
click at [801, 274] on link "1" at bounding box center [799, 278] width 23 height 23
type input "**********"
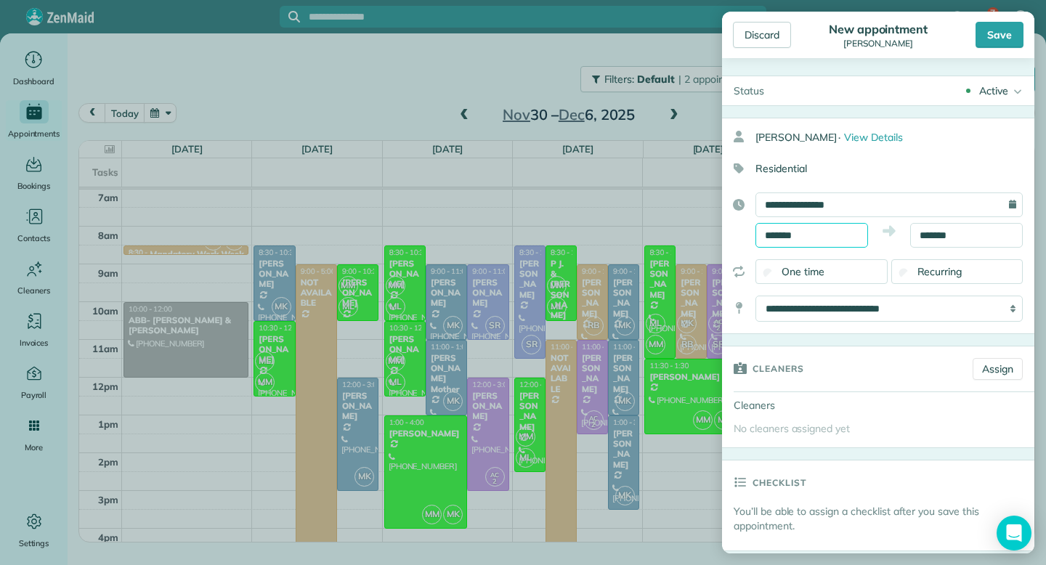
click at [815, 237] on input "*******" at bounding box center [812, 235] width 113 height 25
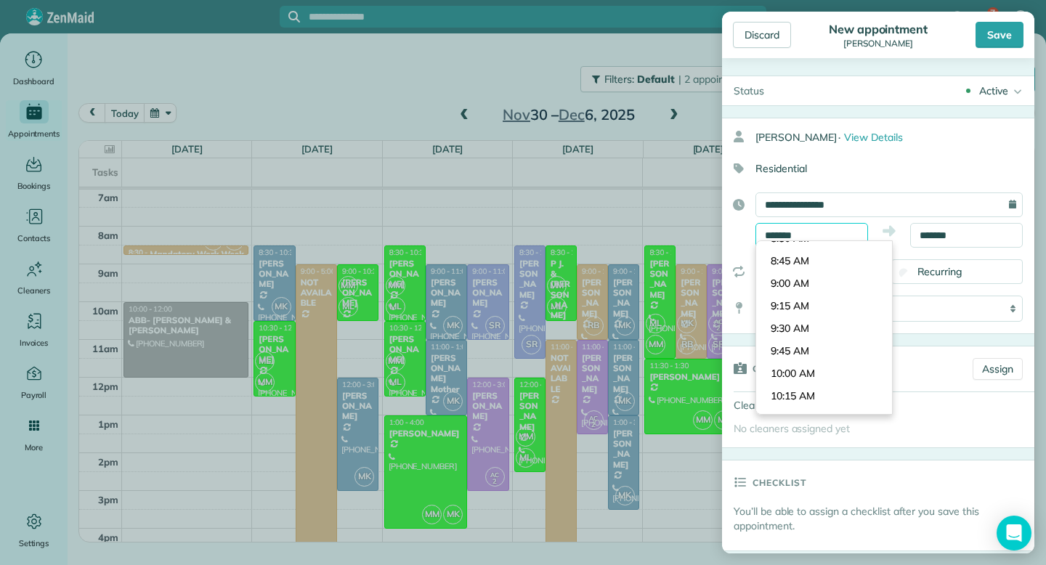
scroll to position [753, 0]
type input "*******"
click at [807, 284] on body "7 SH Dashboard Appointments Bookings Contacts Cleaners Invoices Payroll Reports…" at bounding box center [523, 282] width 1046 height 565
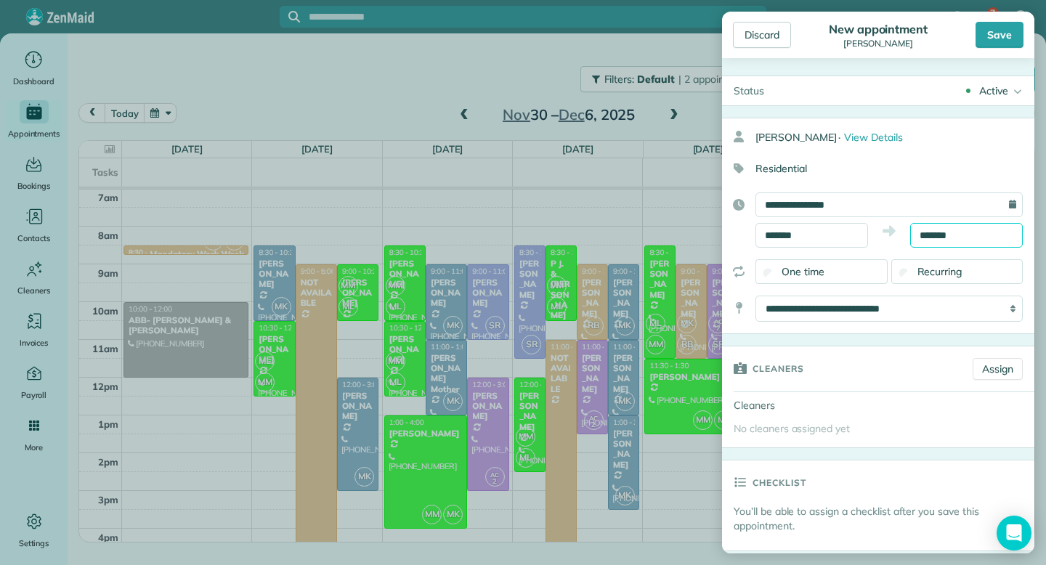
click at [923, 241] on body "7 SH Dashboard Appointments Bookings Contacts Cleaners Invoices Payroll Reports…" at bounding box center [523, 282] width 1046 height 565
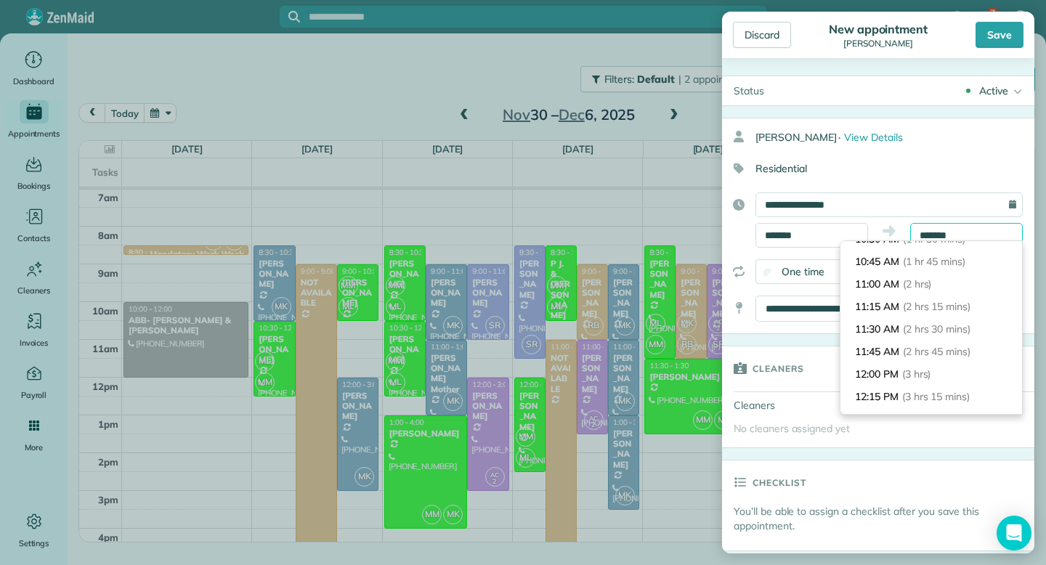
scroll to position [141, 0]
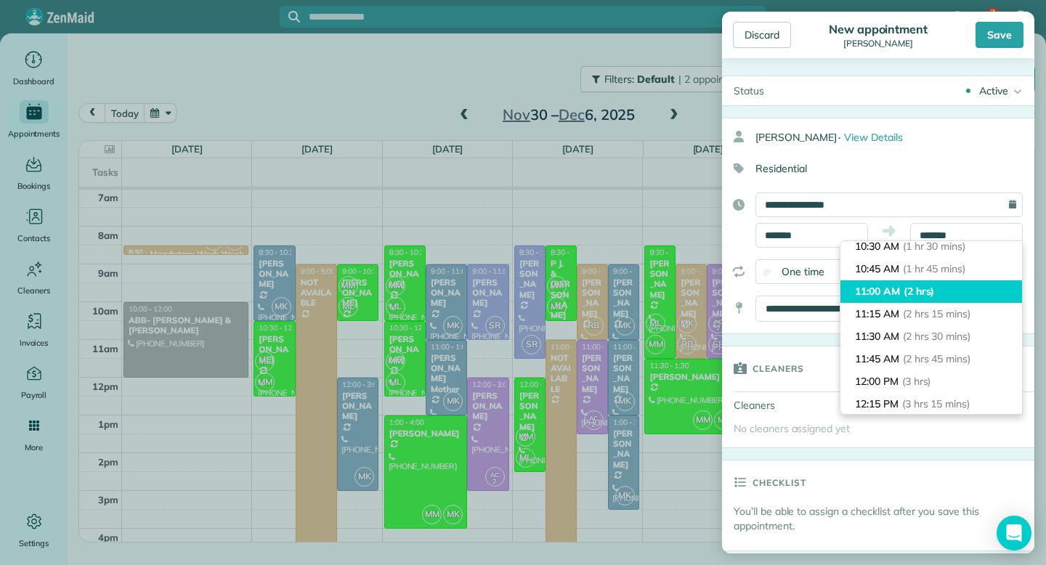
type input "********"
click at [884, 294] on li "11:00 AM (2 hrs)" at bounding box center [932, 291] width 182 height 23
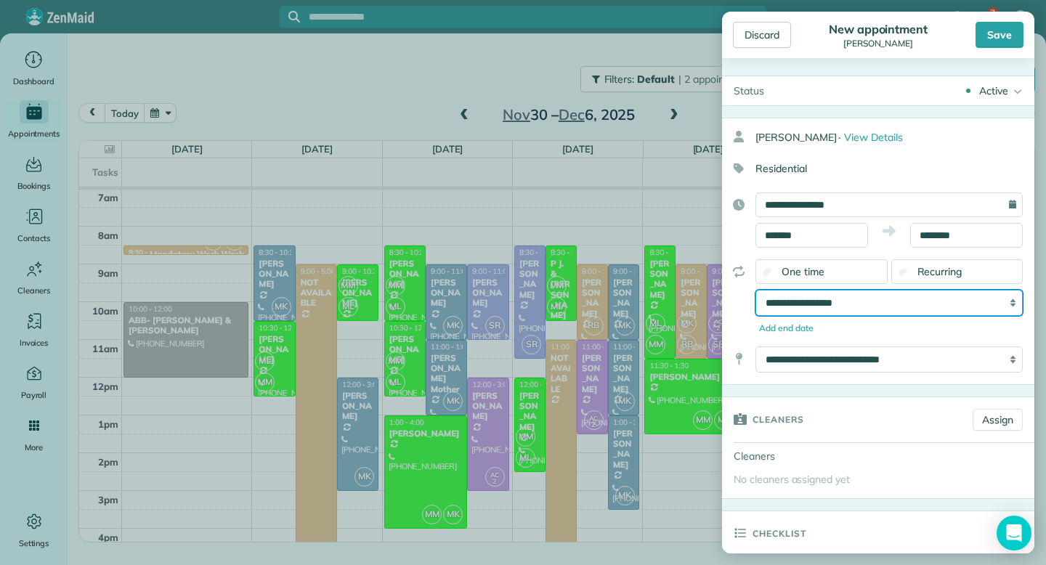
click at [878, 304] on select "**********" at bounding box center [889, 303] width 267 height 26
select select "**********"
click at [756, 290] on select "**********" at bounding box center [889, 303] width 267 height 26
click at [987, 421] on link "Assign" at bounding box center [998, 420] width 50 height 22
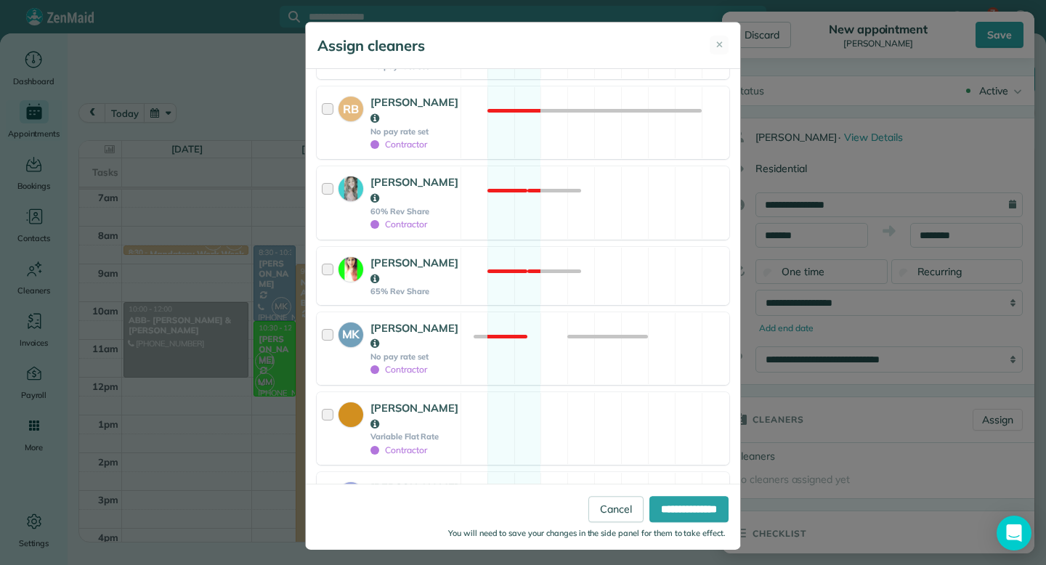
scroll to position [516, 0]
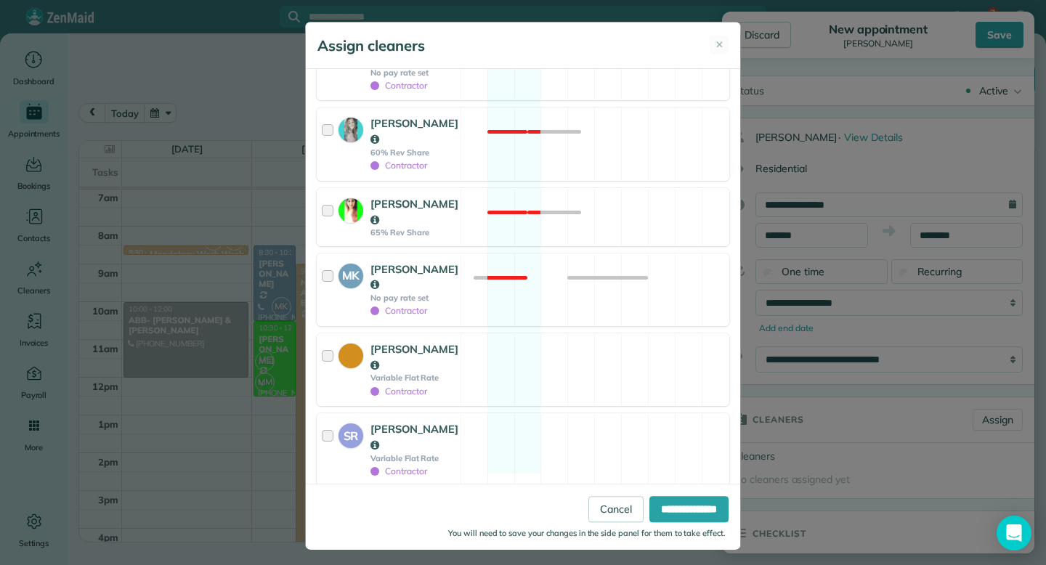
click at [329, 501] on div at bounding box center [330, 529] width 17 height 57
click at [328, 262] on div at bounding box center [330, 290] width 17 height 57
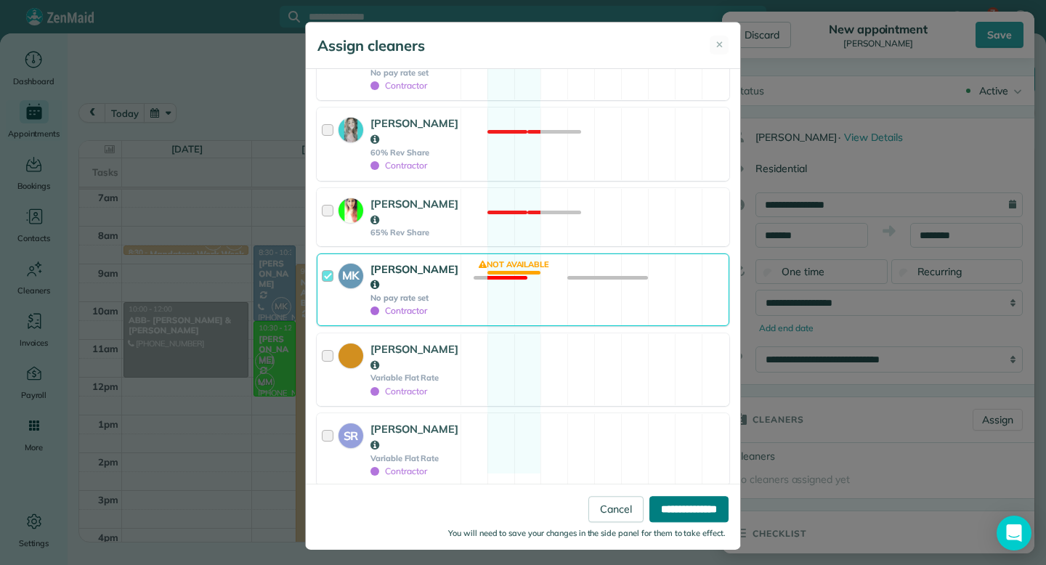
click at [663, 509] on input "**********" at bounding box center [689, 509] width 79 height 26
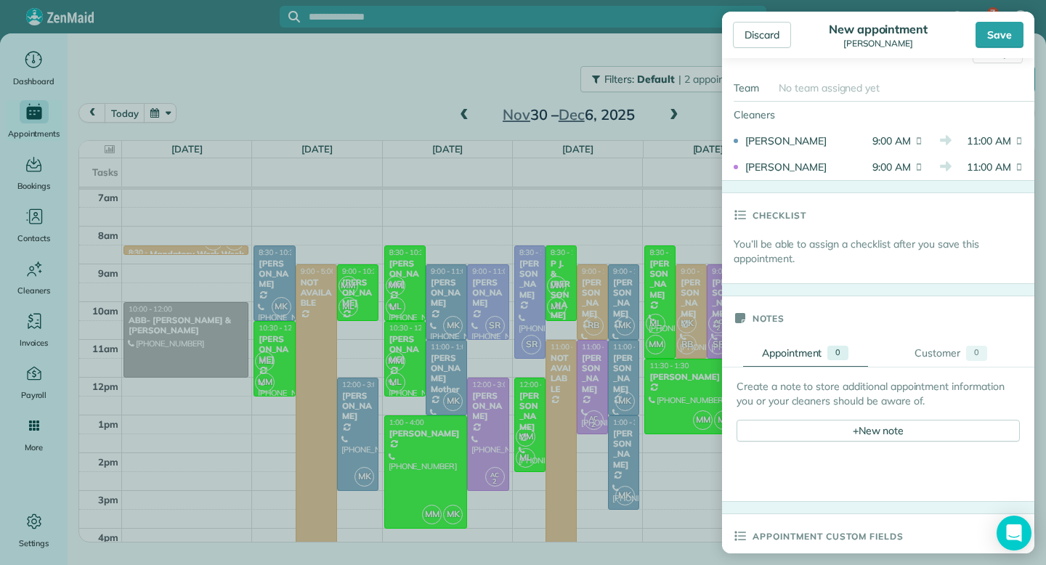
scroll to position [369, 0]
click at [905, 424] on div "+ New note" at bounding box center [878, 430] width 283 height 22
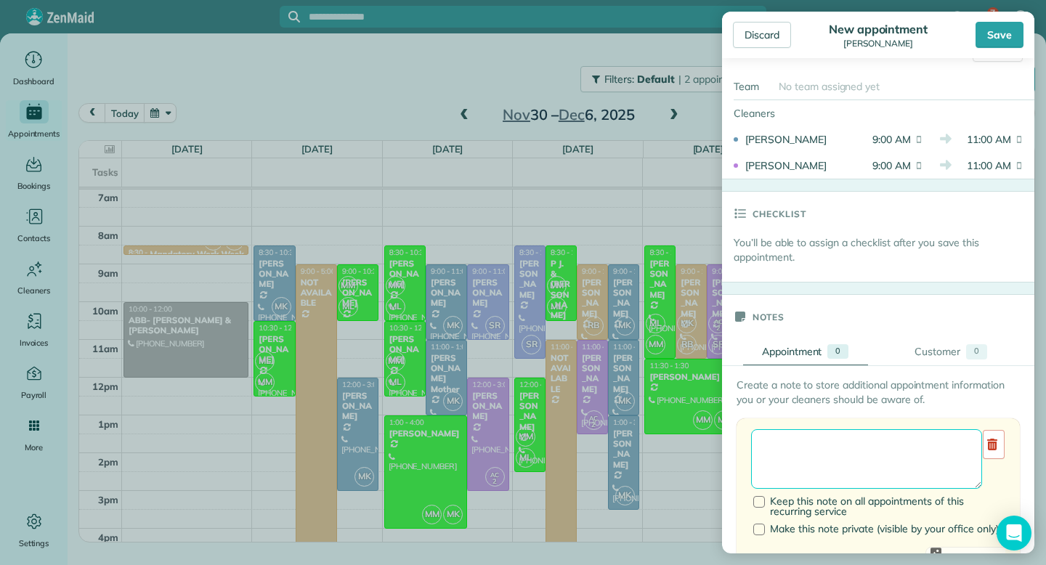
click at [788, 456] on textarea at bounding box center [866, 459] width 231 height 60
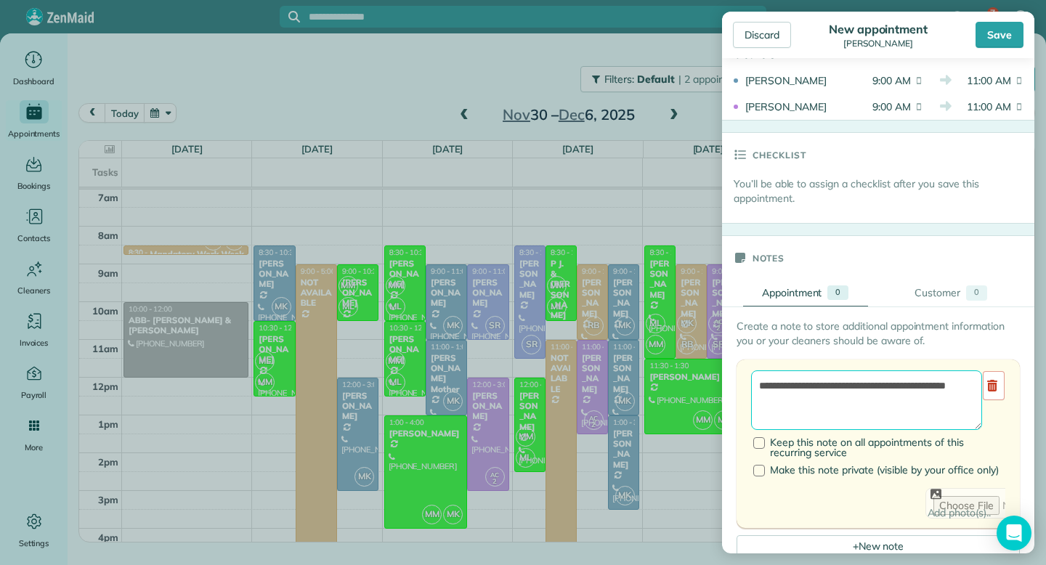
scroll to position [432, 0]
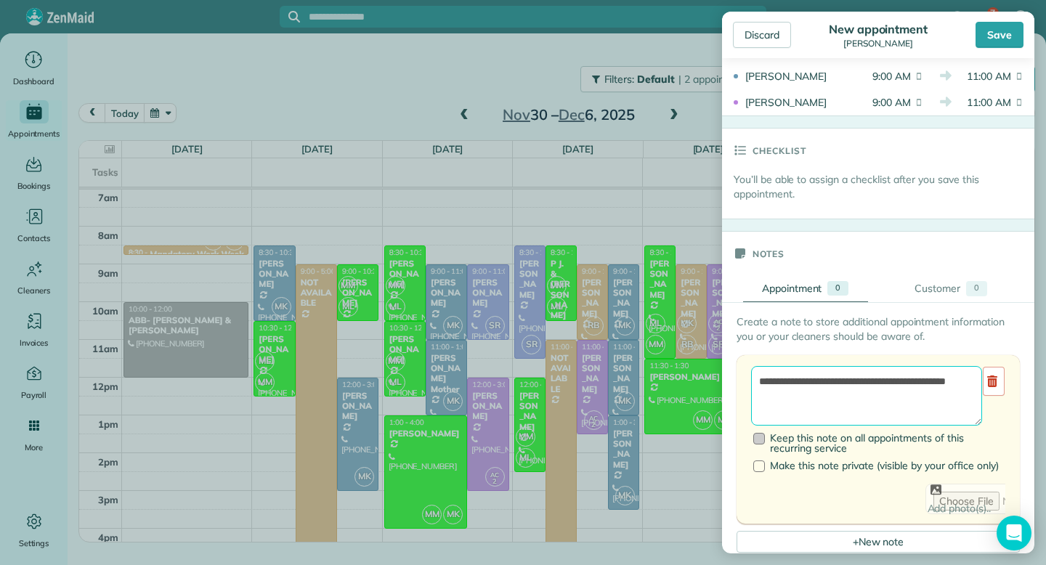
type textarea "**********"
click at [758, 436] on div at bounding box center [759, 439] width 12 height 12
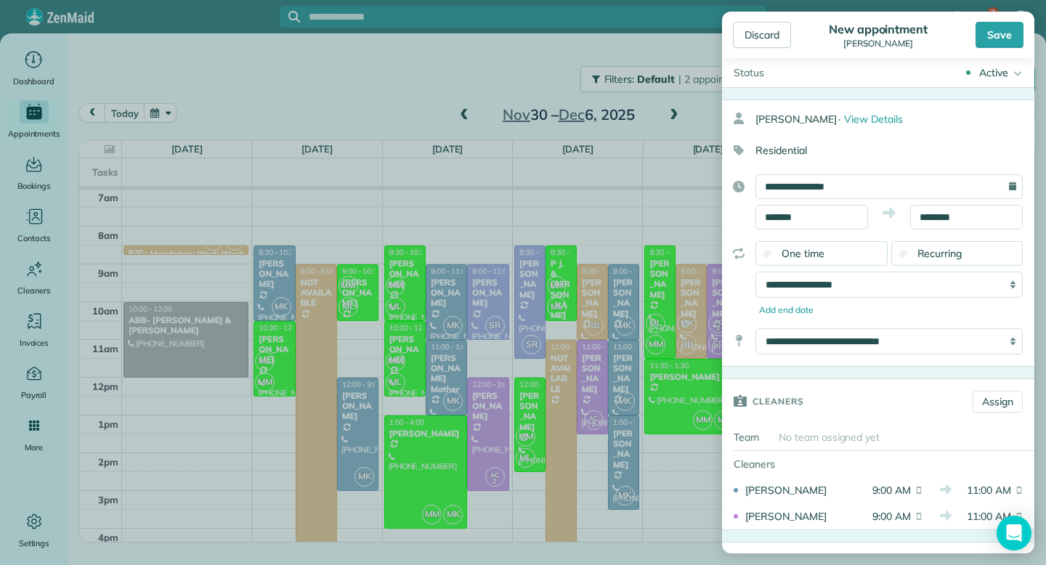
scroll to position [0, 0]
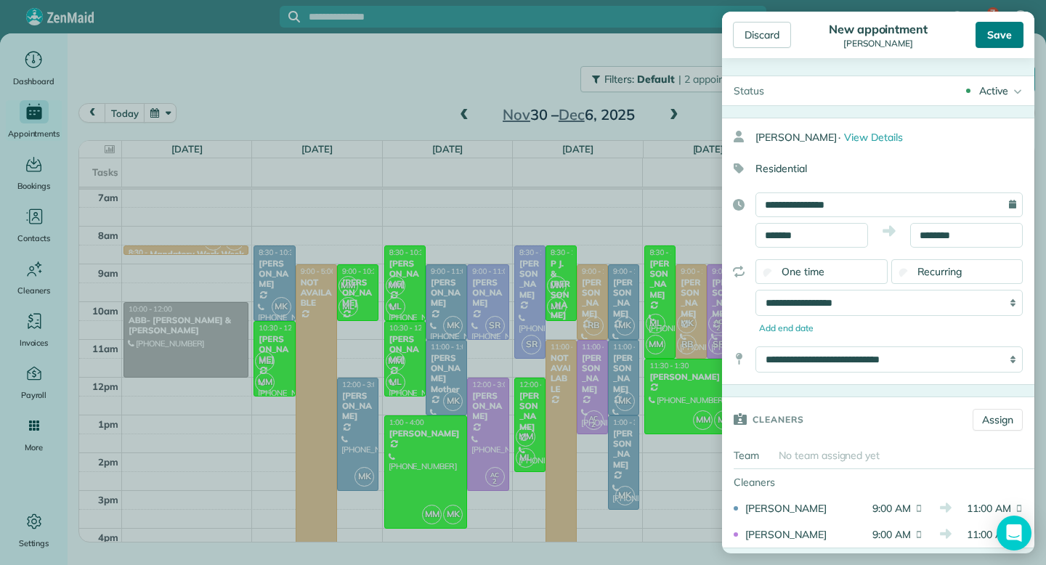
click at [1004, 36] on div "Save" at bounding box center [1000, 35] width 48 height 26
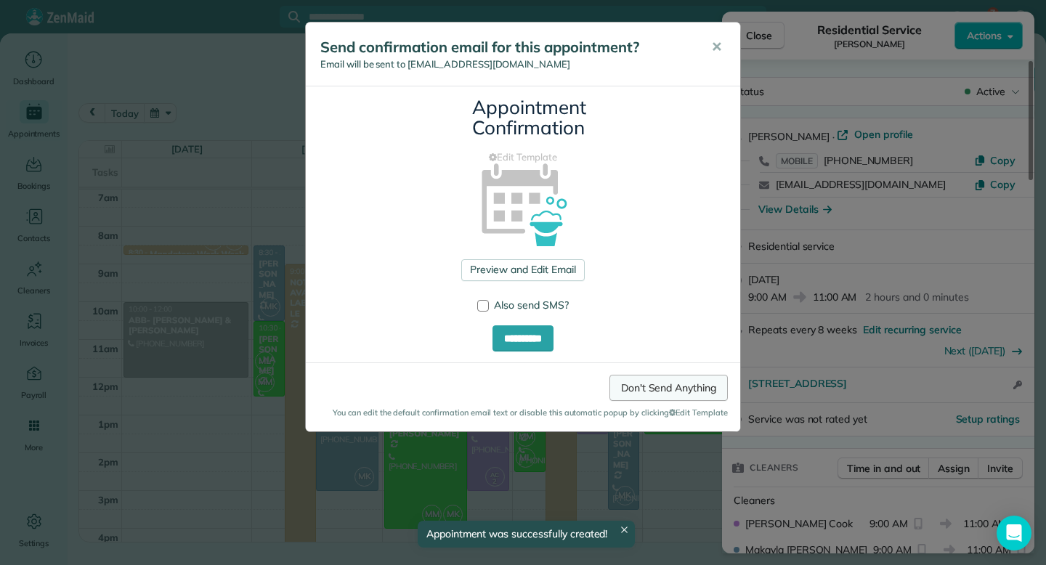
click at [664, 387] on link "Don't Send Anything" at bounding box center [669, 388] width 118 height 26
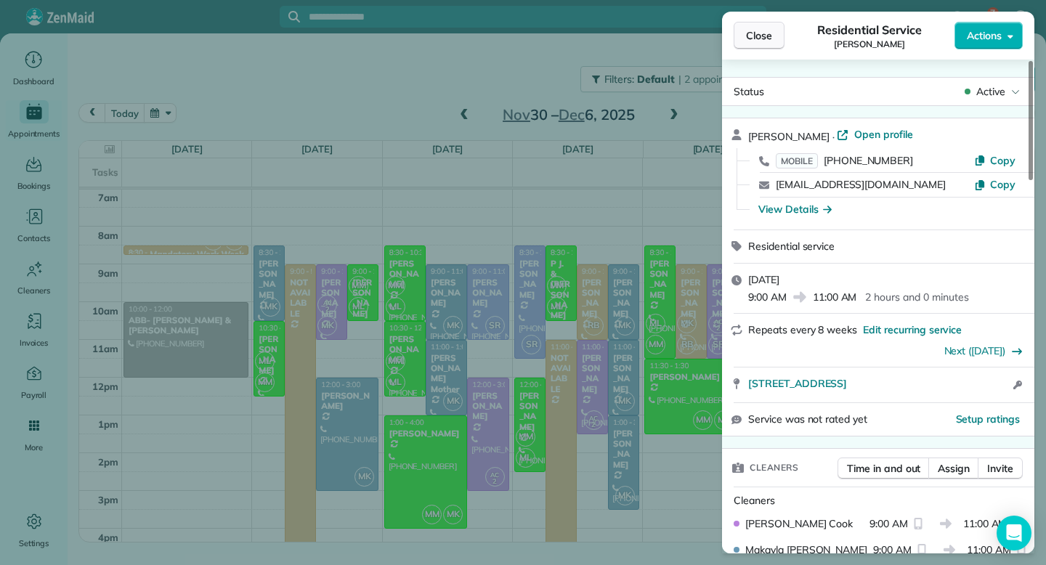
click at [756, 43] on button "Close" at bounding box center [759, 36] width 51 height 28
